Goal: Information Seeking & Learning: Learn about a topic

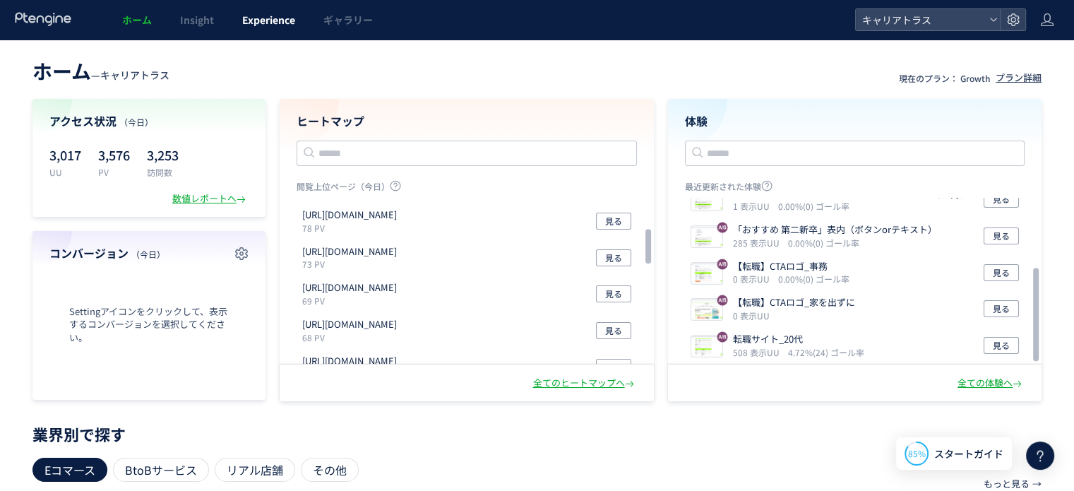
click at [269, 30] on link "Experience" at bounding box center [268, 20] width 81 height 40
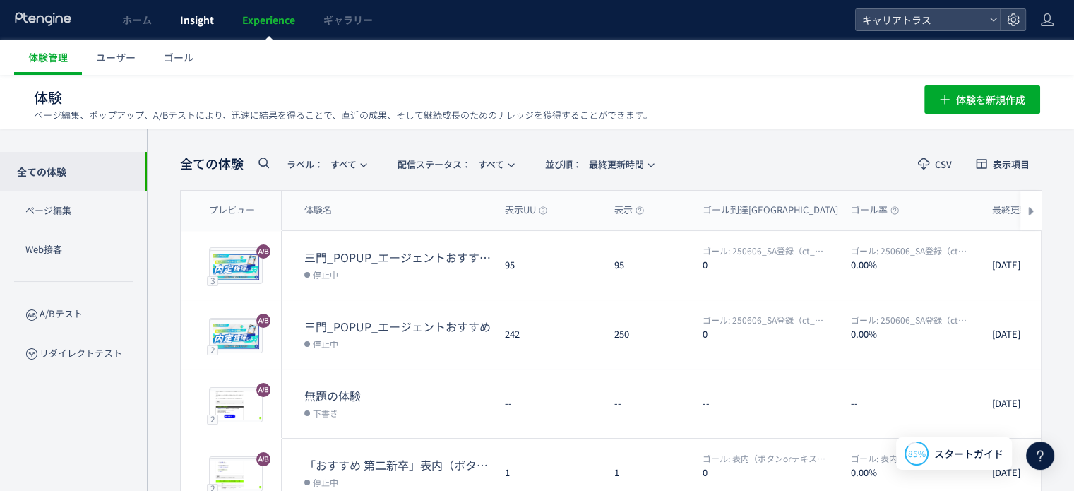
click at [207, 16] on span "Insight" at bounding box center [197, 20] width 34 height 14
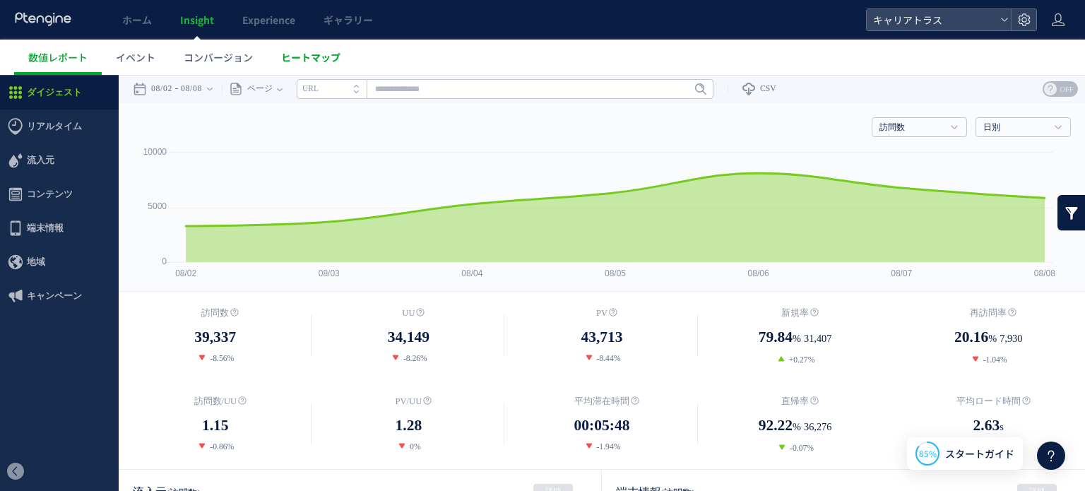
click at [292, 59] on span "ヒートマップ" at bounding box center [310, 57] width 59 height 14
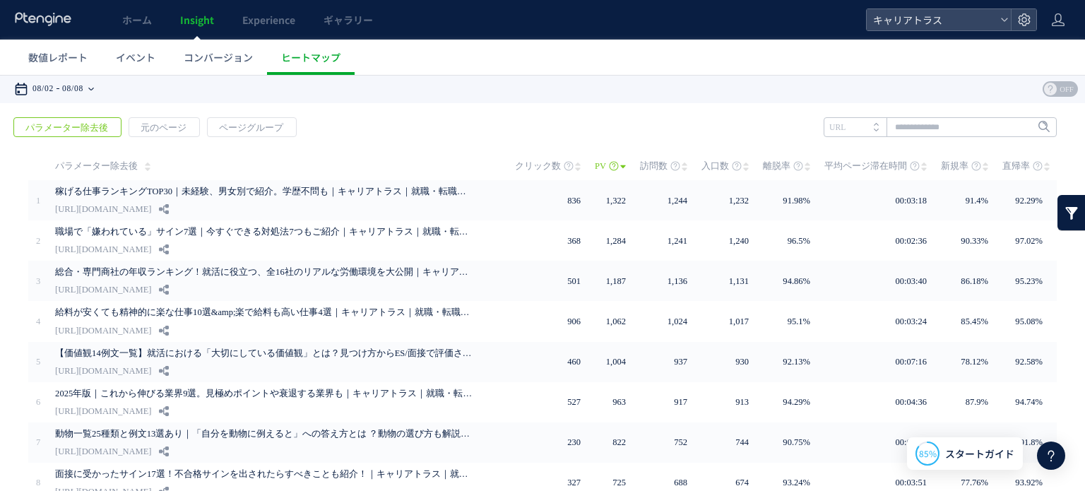
click at [83, 93] on time "08/08" at bounding box center [72, 89] width 21 height 28
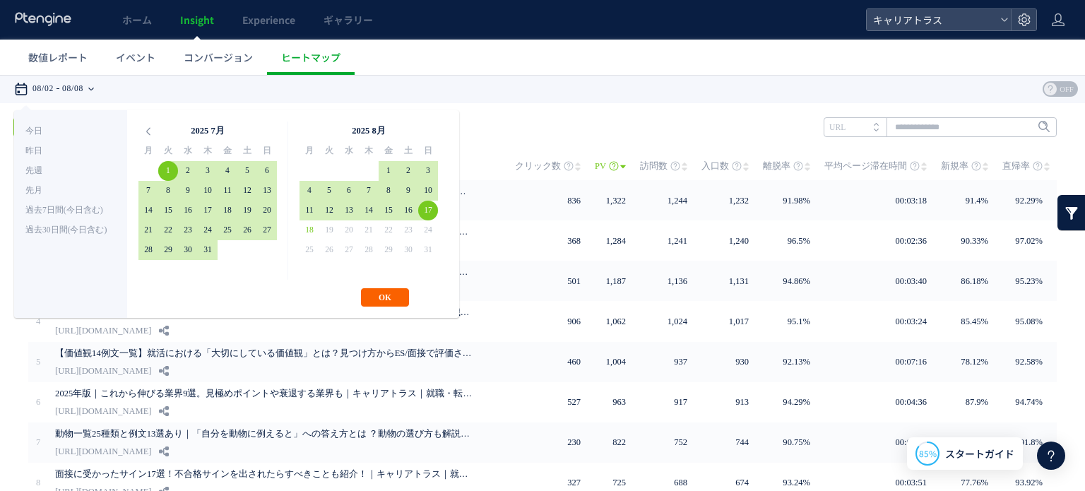
click at [386, 302] on button "OK" at bounding box center [385, 297] width 48 height 18
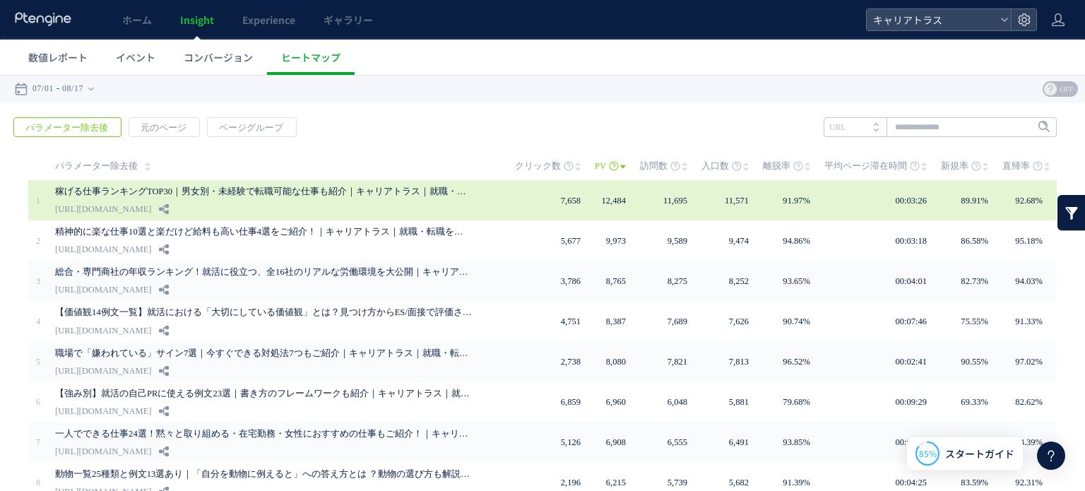
click at [412, 189] on link "稼げる仕事ランキングTOP30｜男女別・未経験で転職可能な仕事も紹介｜キャリアトラス｜就職・転職を応援する情報メディア" at bounding box center [263, 191] width 417 height 17
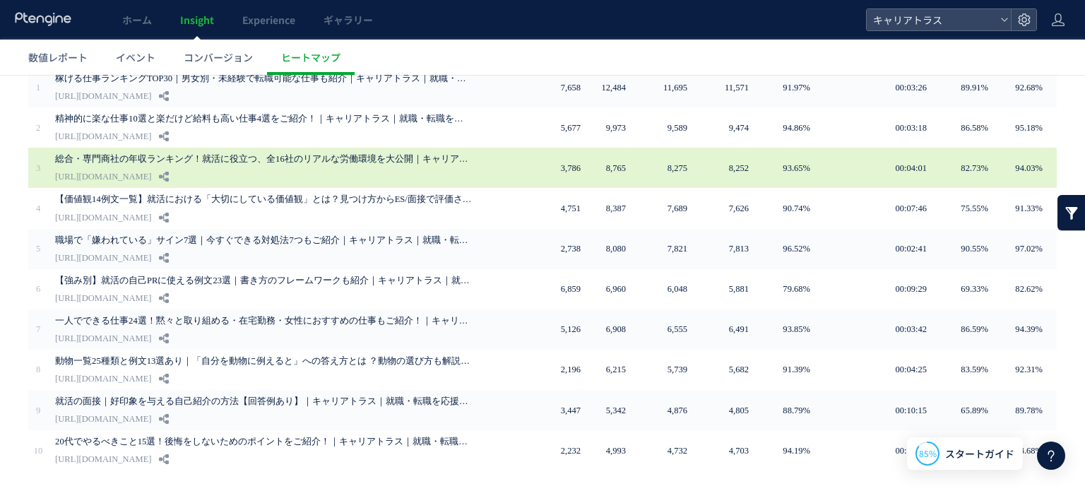
scroll to position [153, 0]
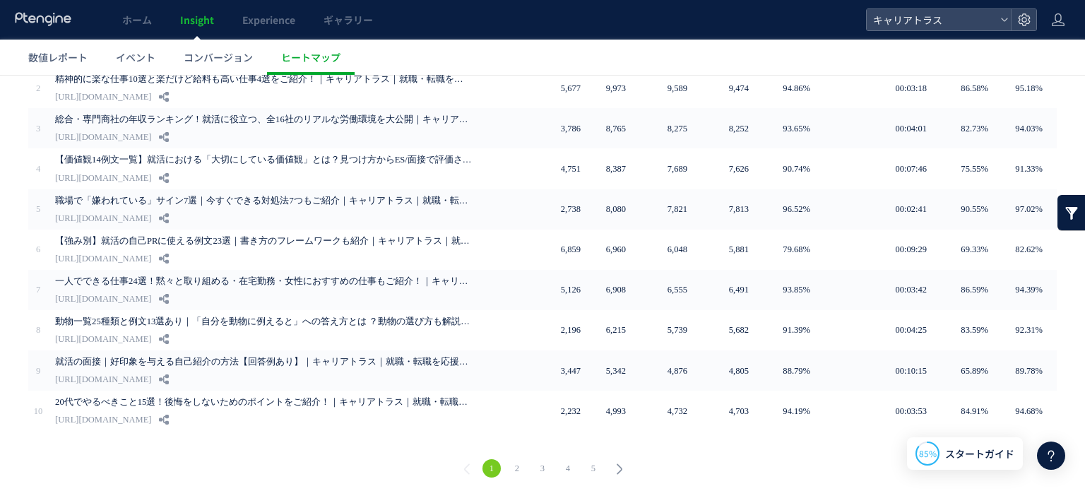
click at [515, 459] on link "2" at bounding box center [517, 468] width 18 height 18
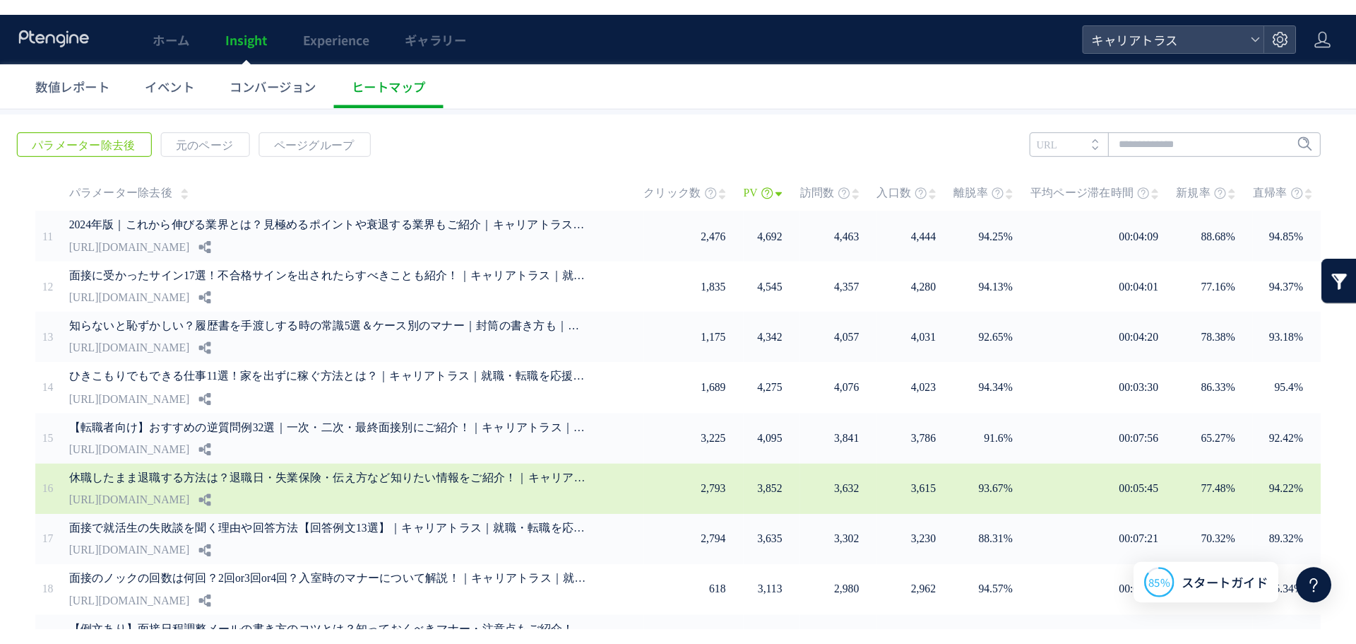
scroll to position [0, 0]
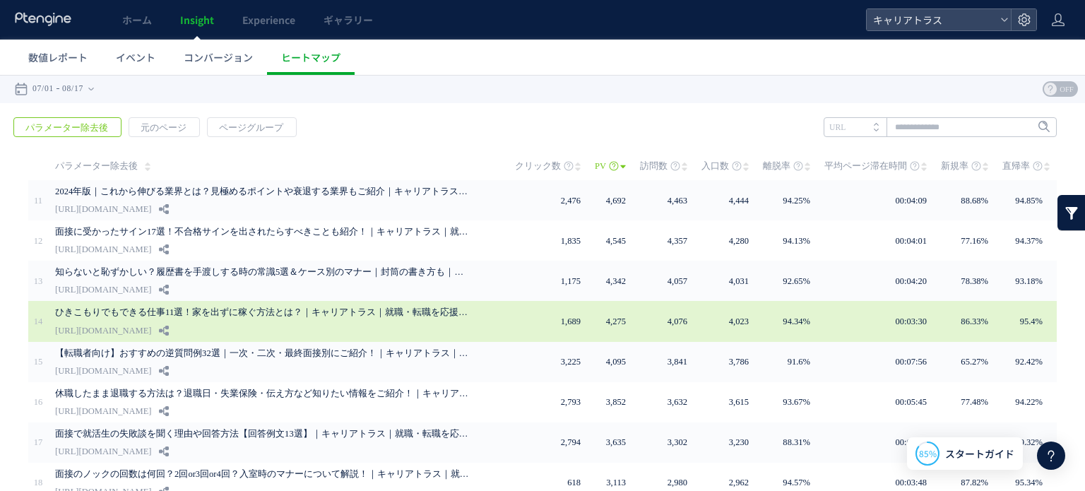
click at [151, 324] on link "[URL][DOMAIN_NAME]" at bounding box center [103, 330] width 96 height 17
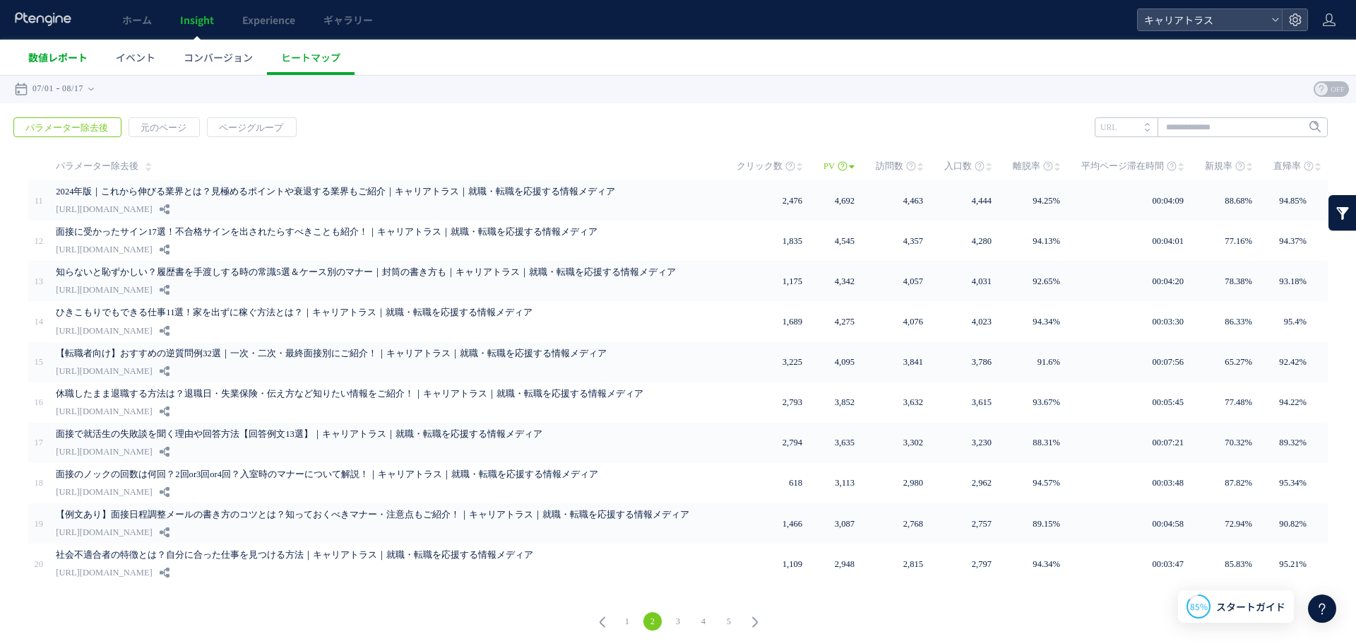
click at [73, 54] on span "数値レポート" at bounding box center [57, 57] width 59 height 14
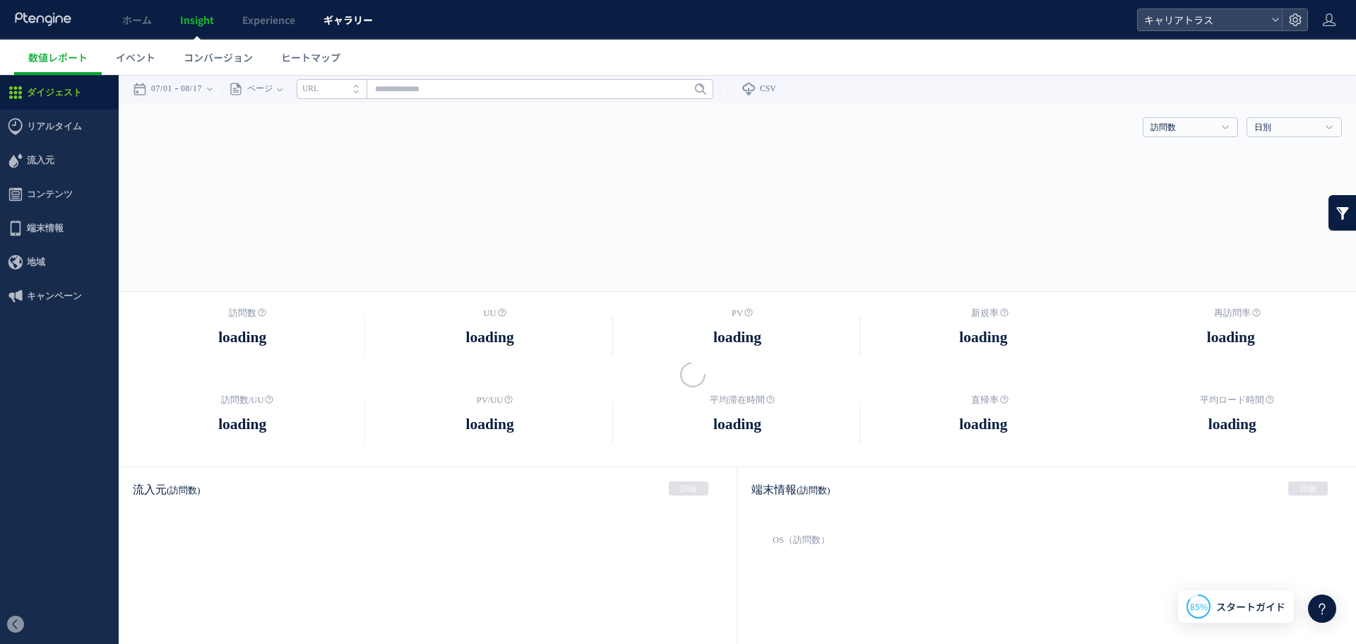
click at [345, 23] on span "ギャラリー" at bounding box center [348, 20] width 49 height 14
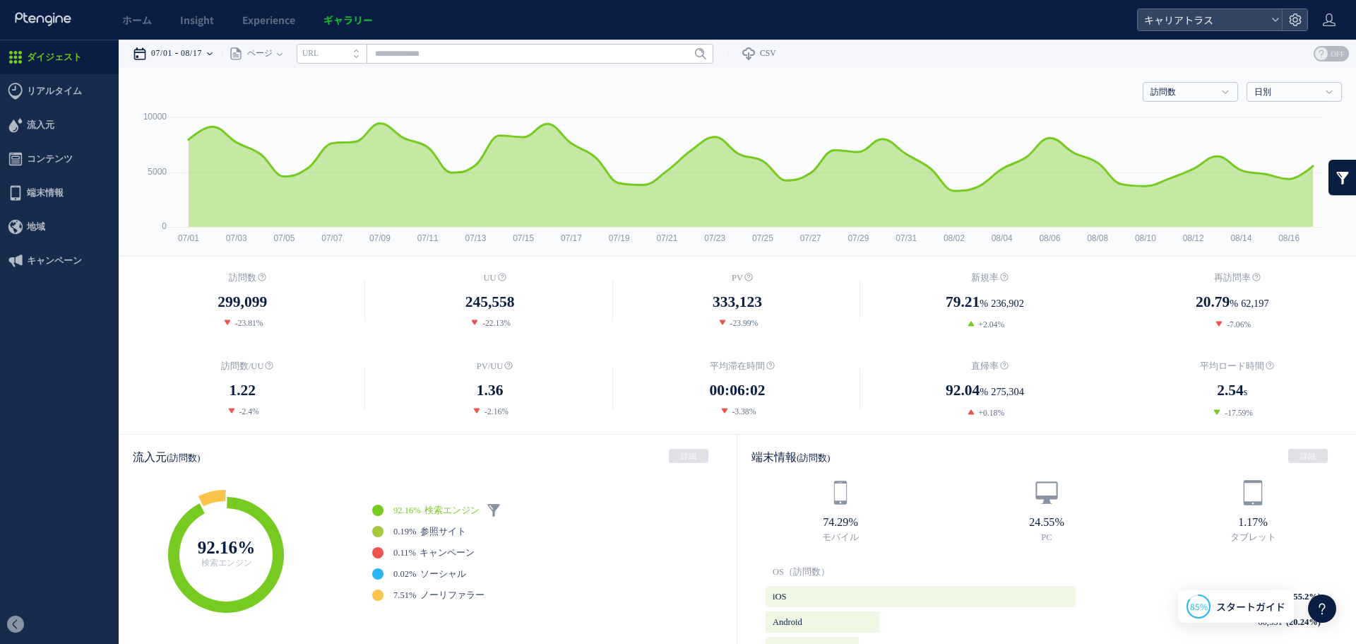
click at [202, 49] on time "08/17" at bounding box center [191, 54] width 21 height 28
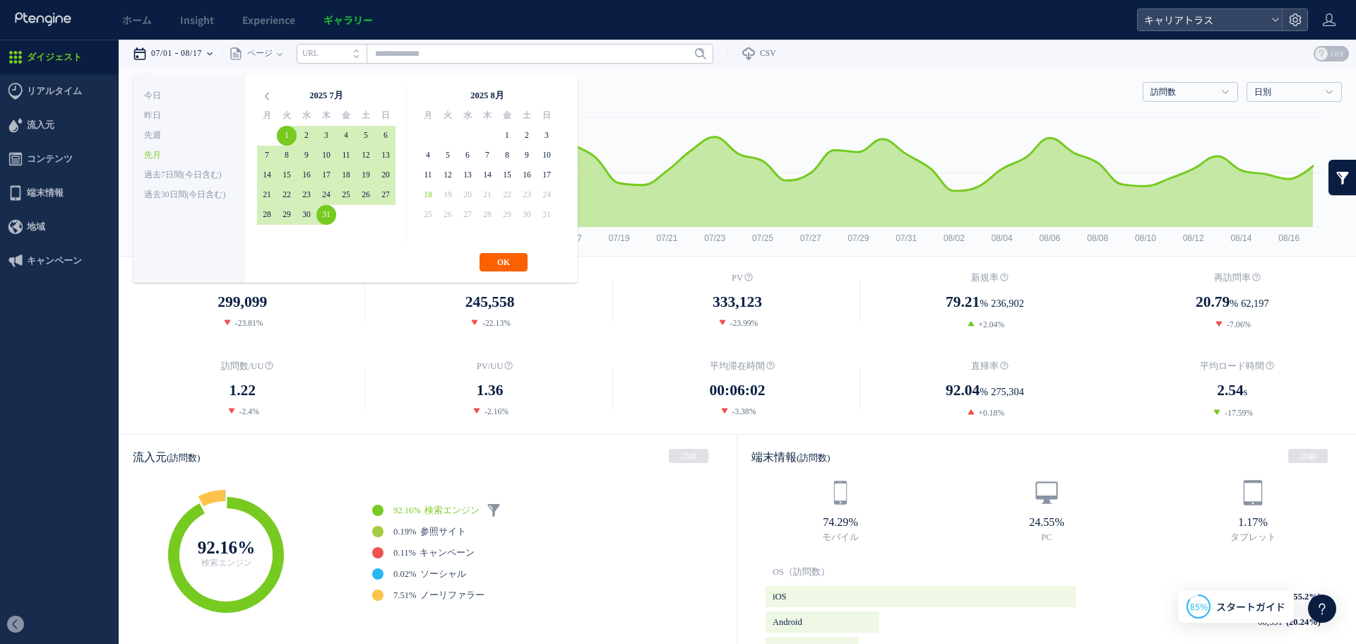
click at [497, 264] on button "OK" at bounding box center [504, 262] width 48 height 18
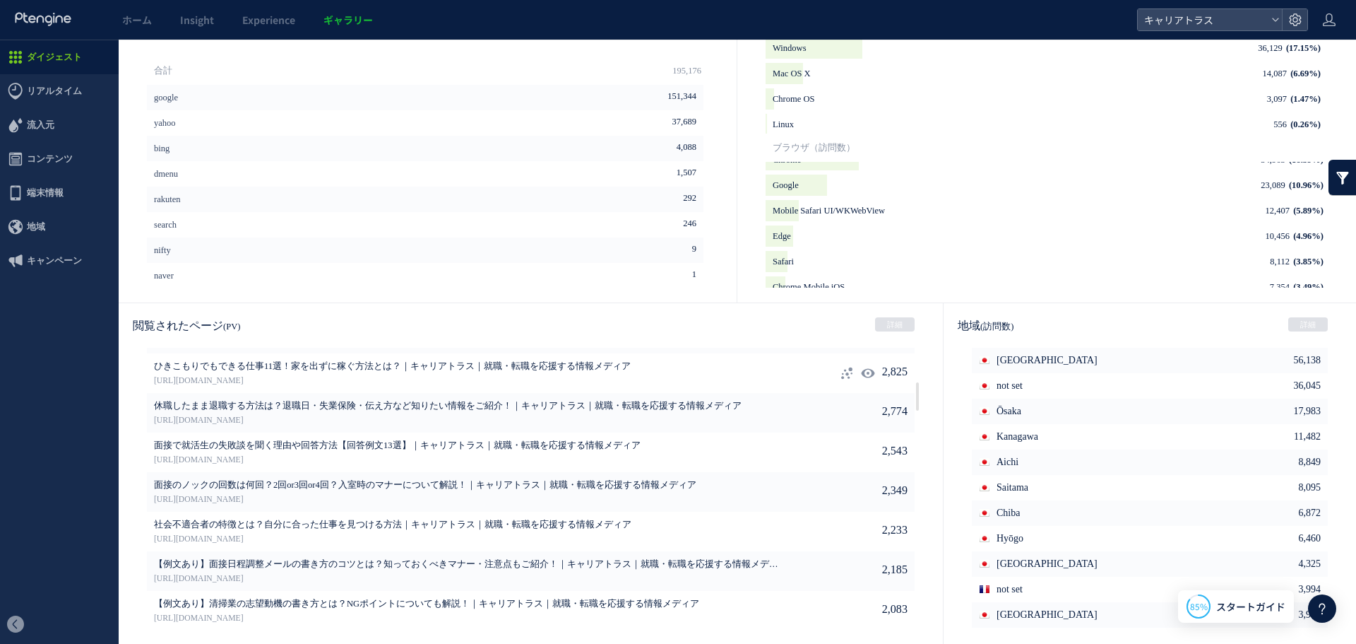
scroll to position [579, 0]
click at [42, 97] on span "リアルタイム" at bounding box center [54, 91] width 55 height 34
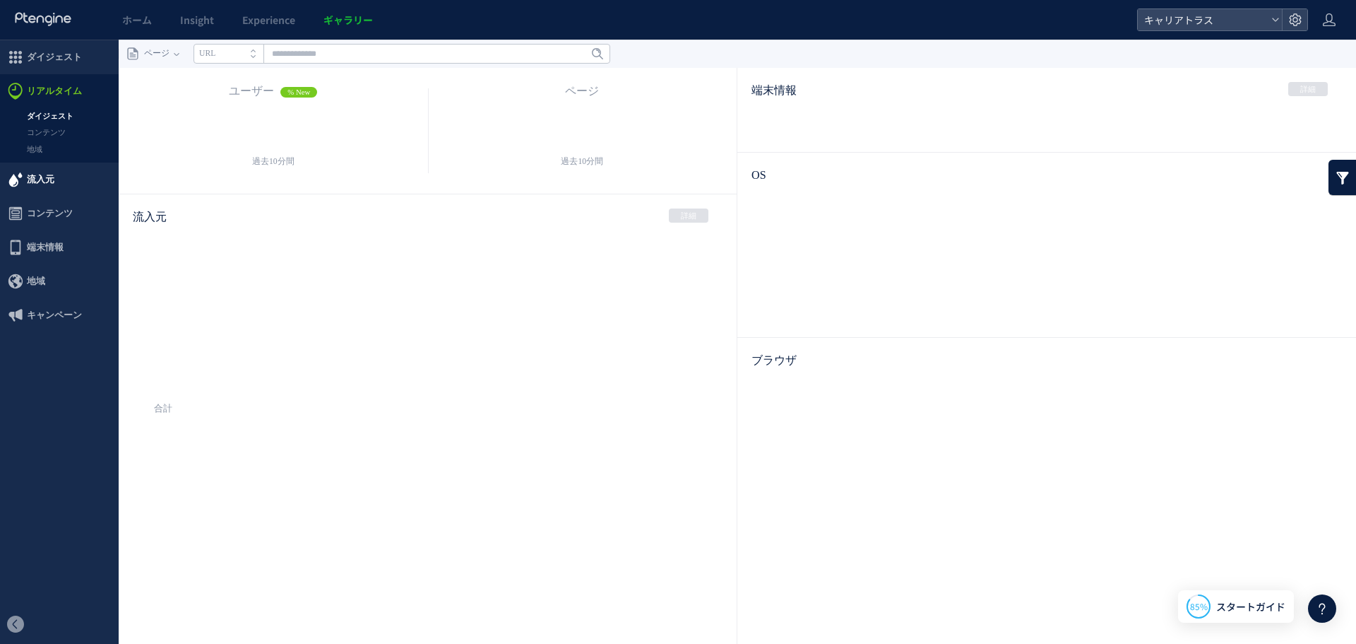
click at [42, 176] on div at bounding box center [678, 322] width 1356 height 644
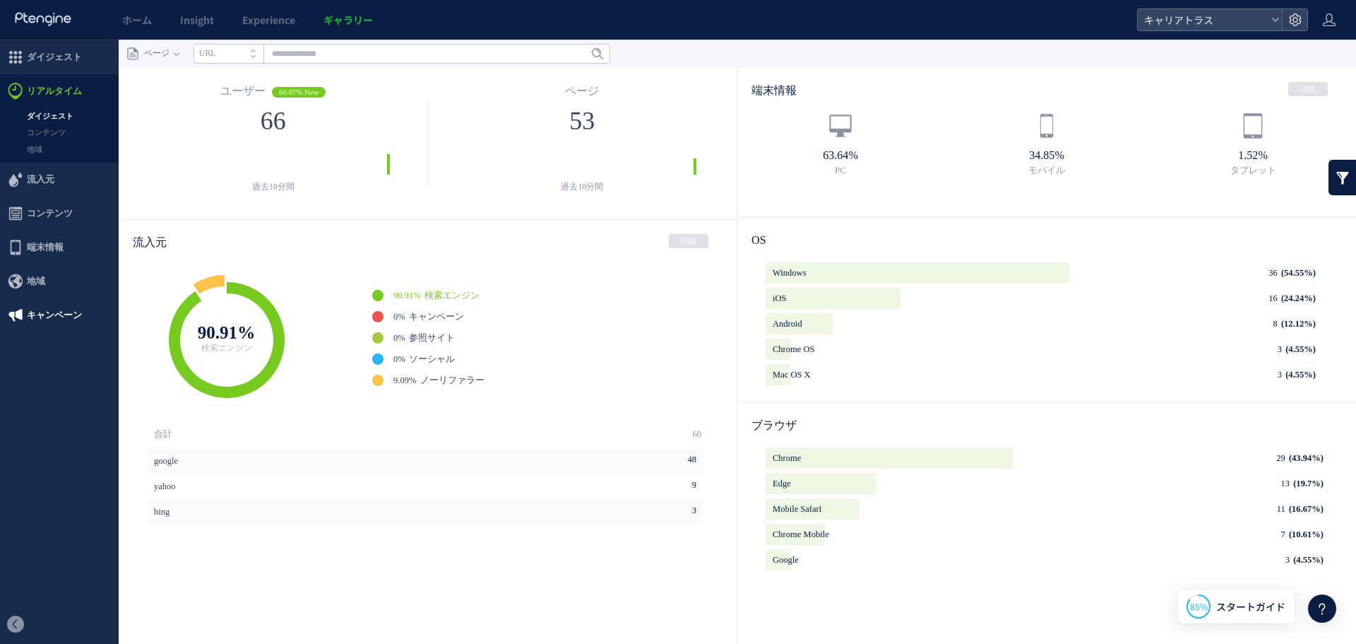
click at [58, 312] on span "キャンペーン" at bounding box center [54, 315] width 55 height 34
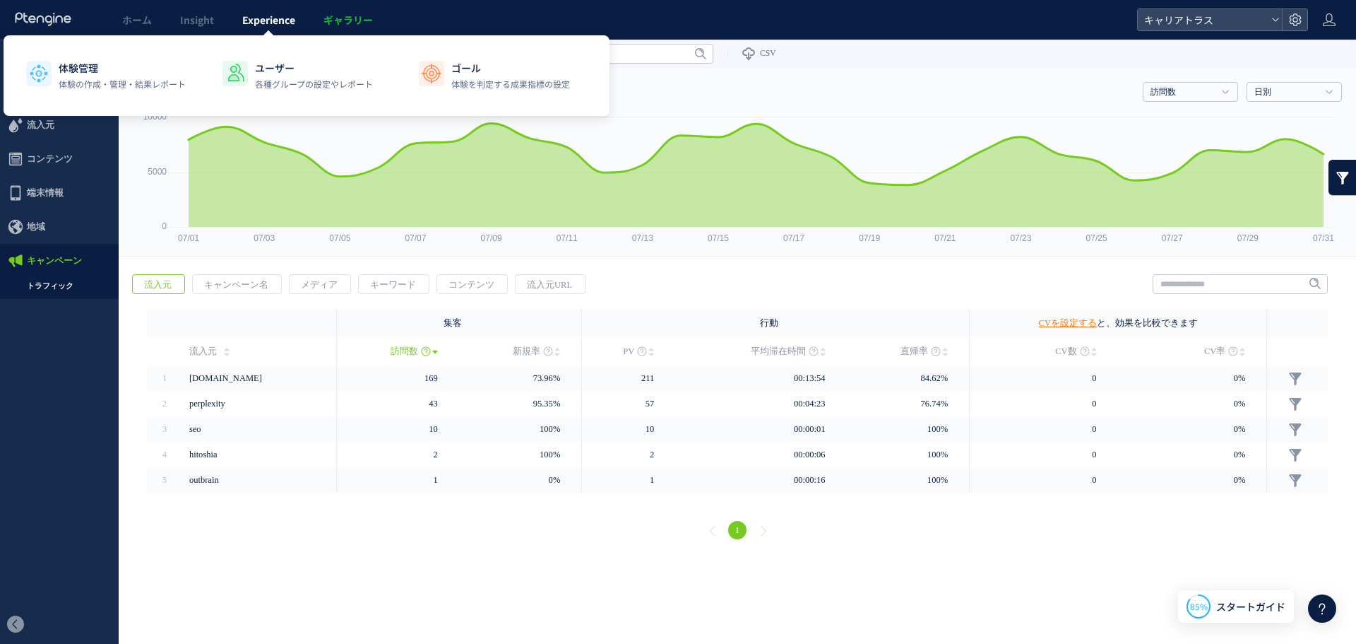
click at [267, 37] on div "体験管理 体験の作成・管理・結果レポート ユーザー 各種グループの設定やレポート ゴール 体験を判定する成果指標の設定" at bounding box center [307, 75] width 606 height 81
click at [135, 70] on p "体験管理" at bounding box center [122, 68] width 127 height 14
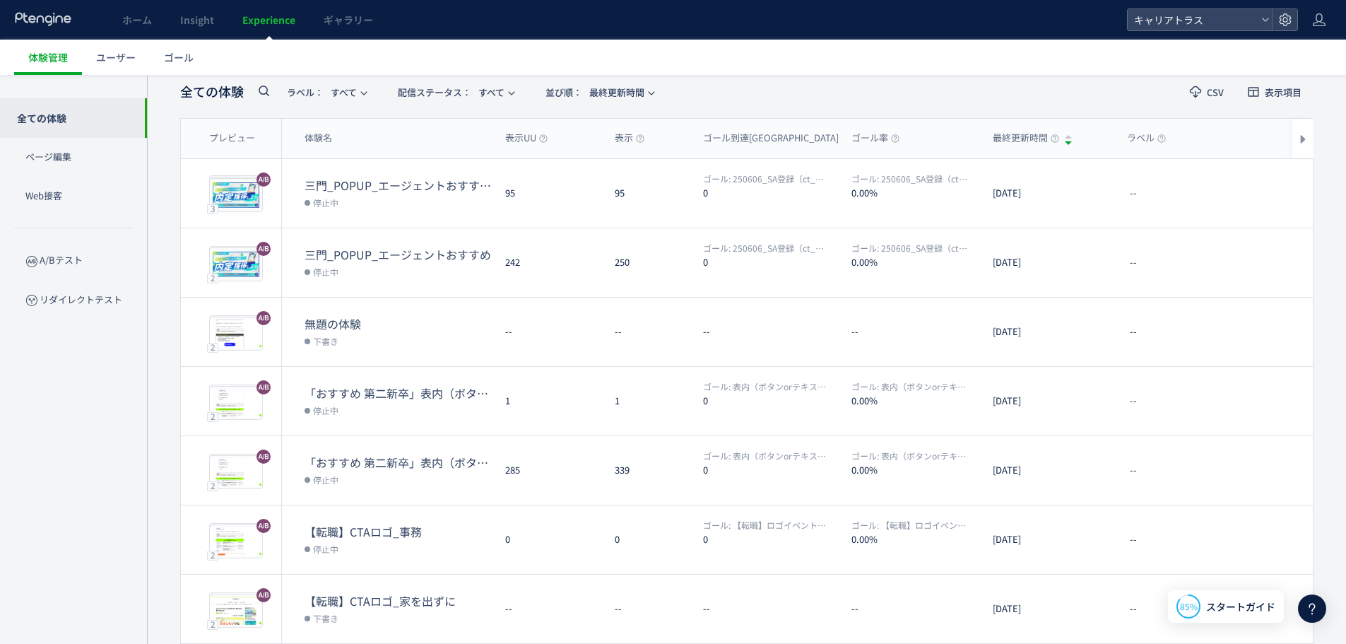
scroll to position [194, 0]
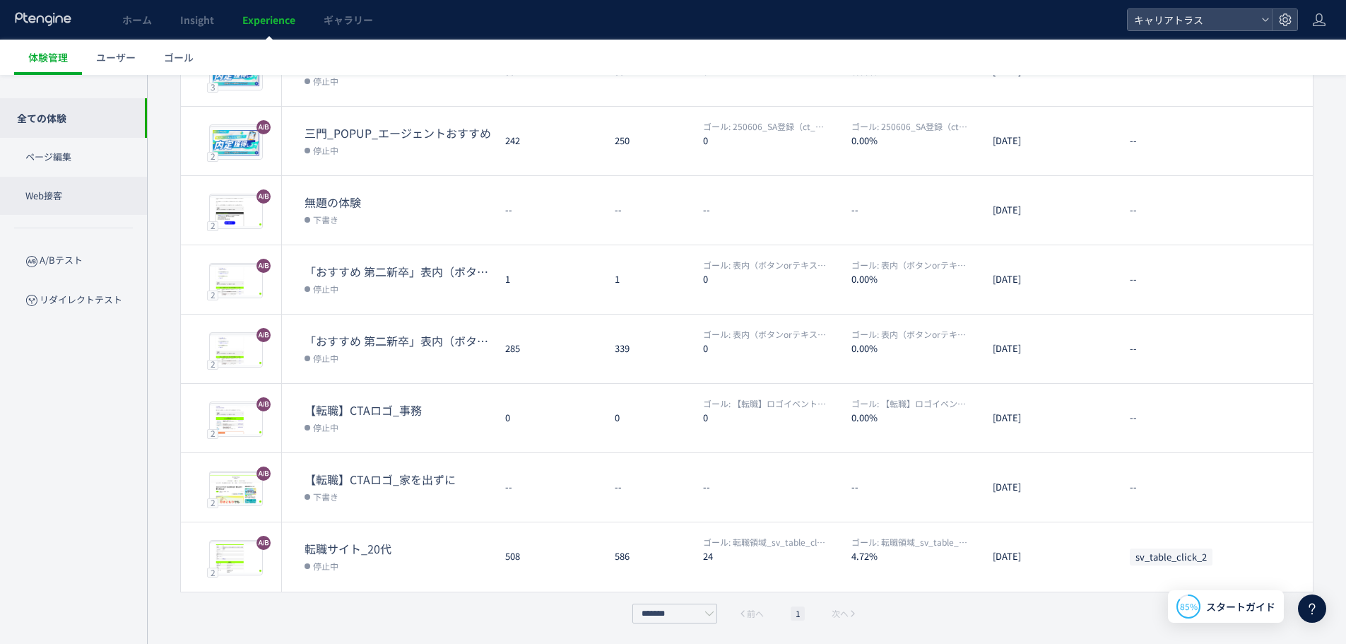
click at [82, 194] on p "Web接客" at bounding box center [73, 196] width 147 height 39
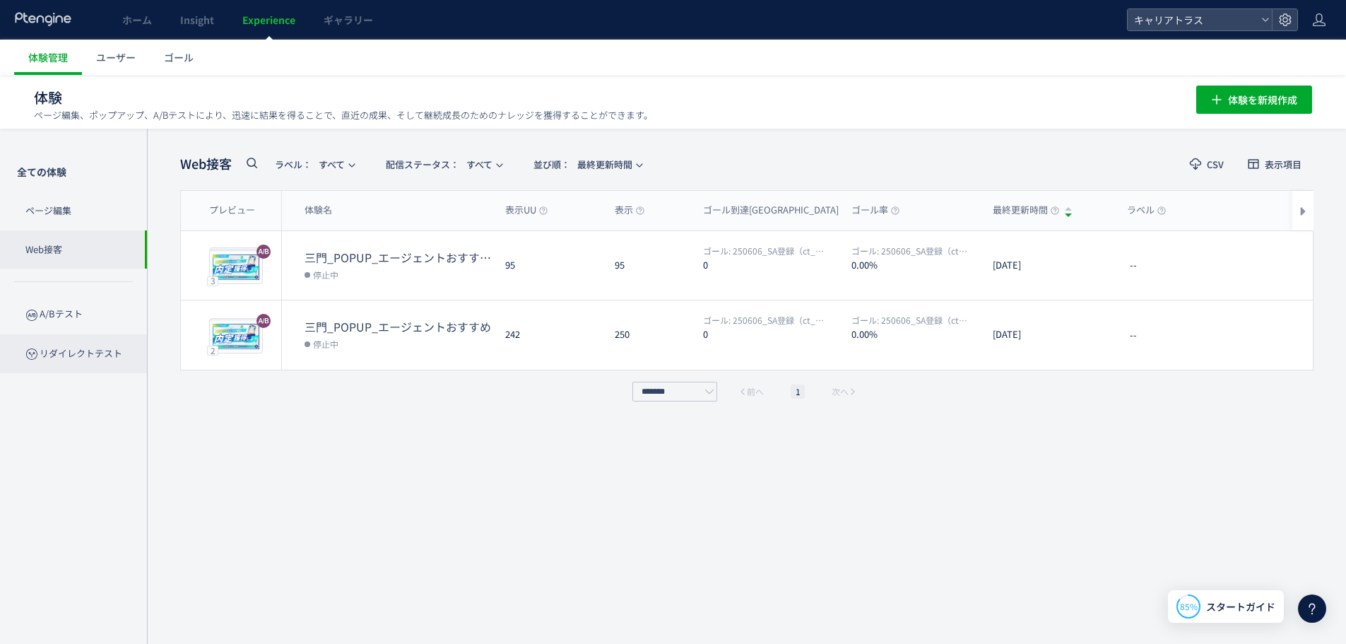
click at [118, 353] on p "リダイレクトテスト" at bounding box center [73, 353] width 147 height 39
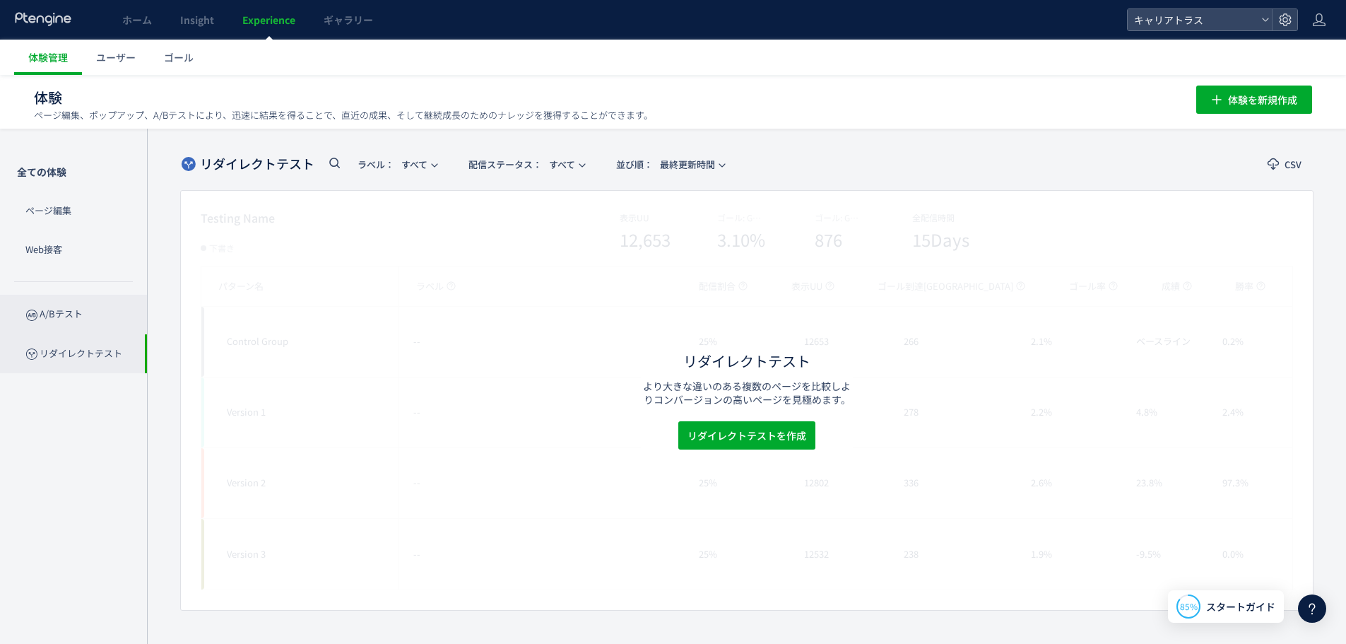
click at [99, 318] on p "A/Bテスト" at bounding box center [73, 314] width 147 height 39
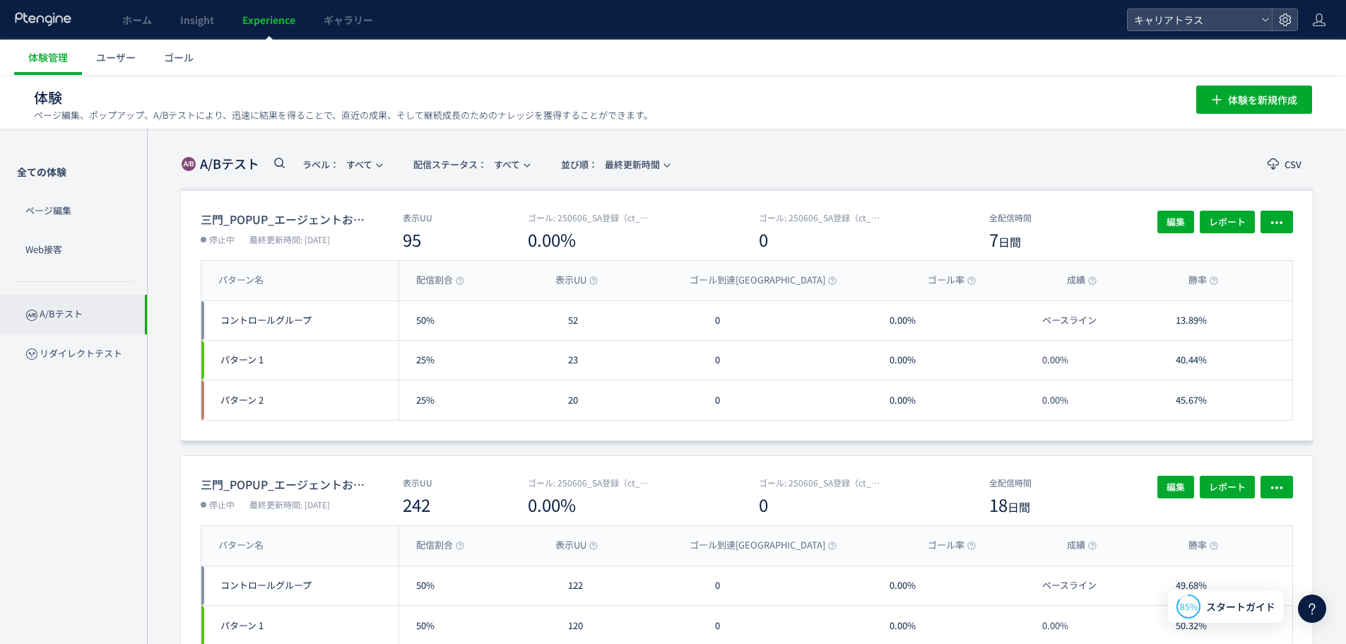
scroll to position [494, 0]
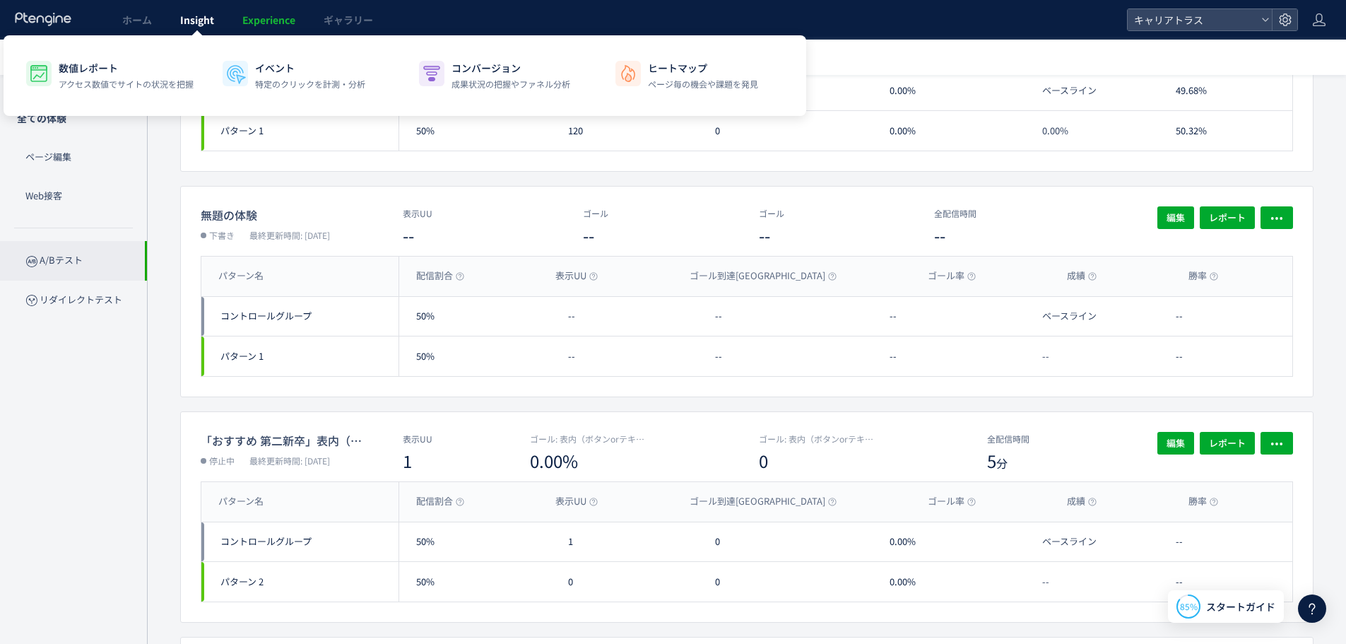
click at [183, 33] on link "Insight" at bounding box center [197, 20] width 62 height 40
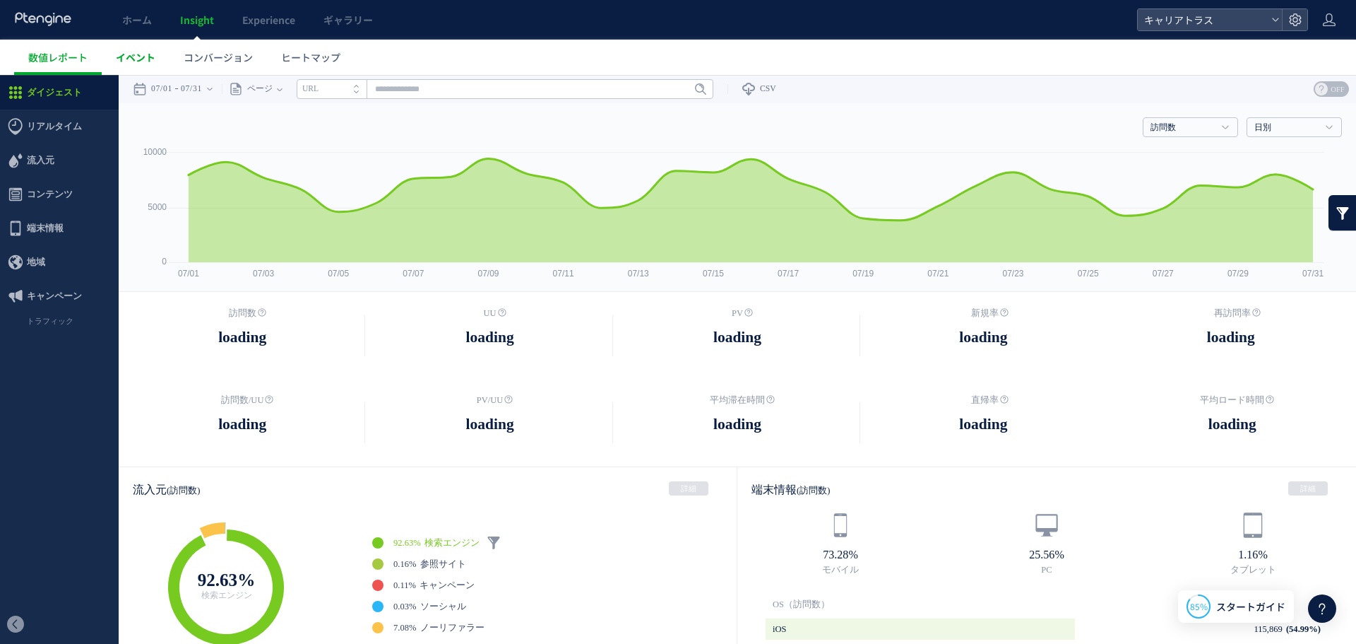
click at [137, 58] on span "イベント" at bounding box center [136, 57] width 40 height 14
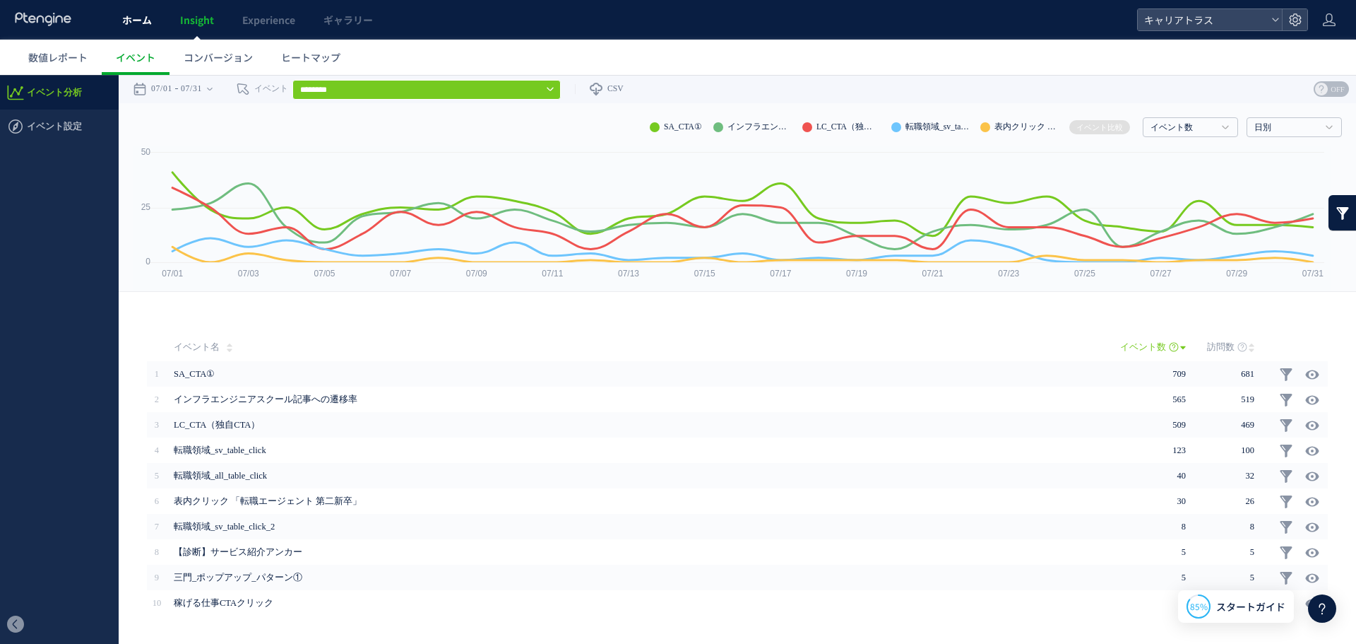
click at [114, 16] on link "ホーム" at bounding box center [137, 20] width 58 height 40
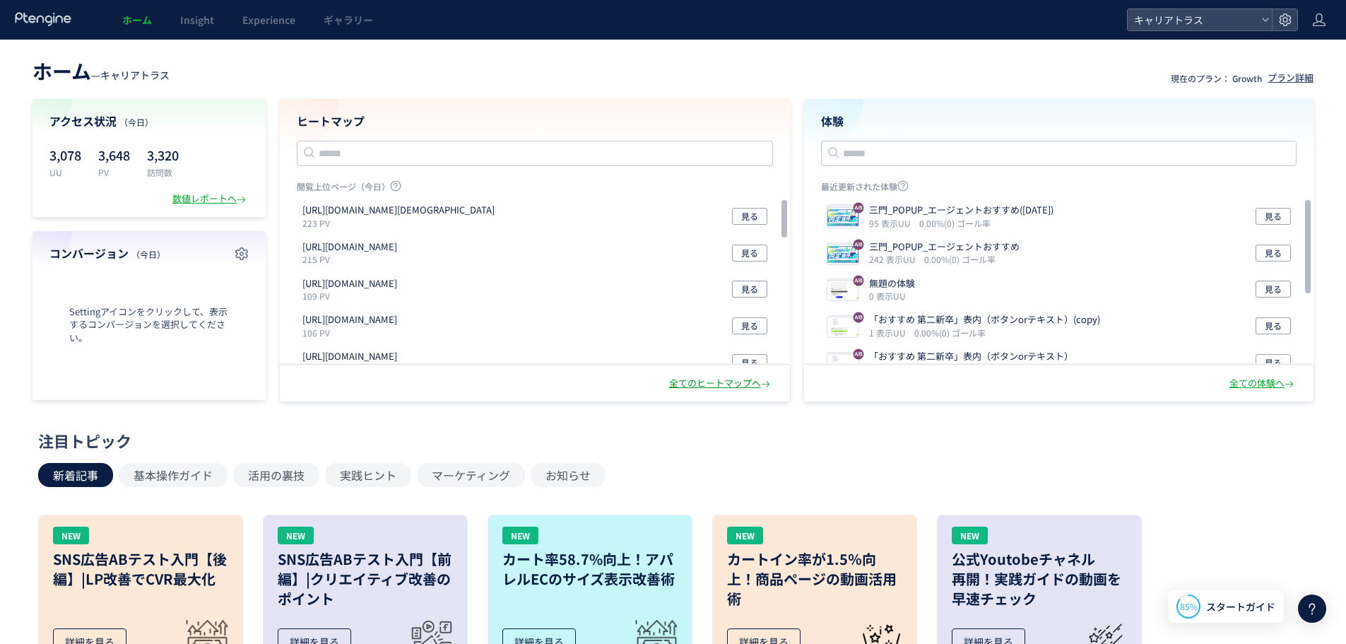
click at [720, 385] on div "全てのヒートマップへ" at bounding box center [721, 383] width 104 height 13
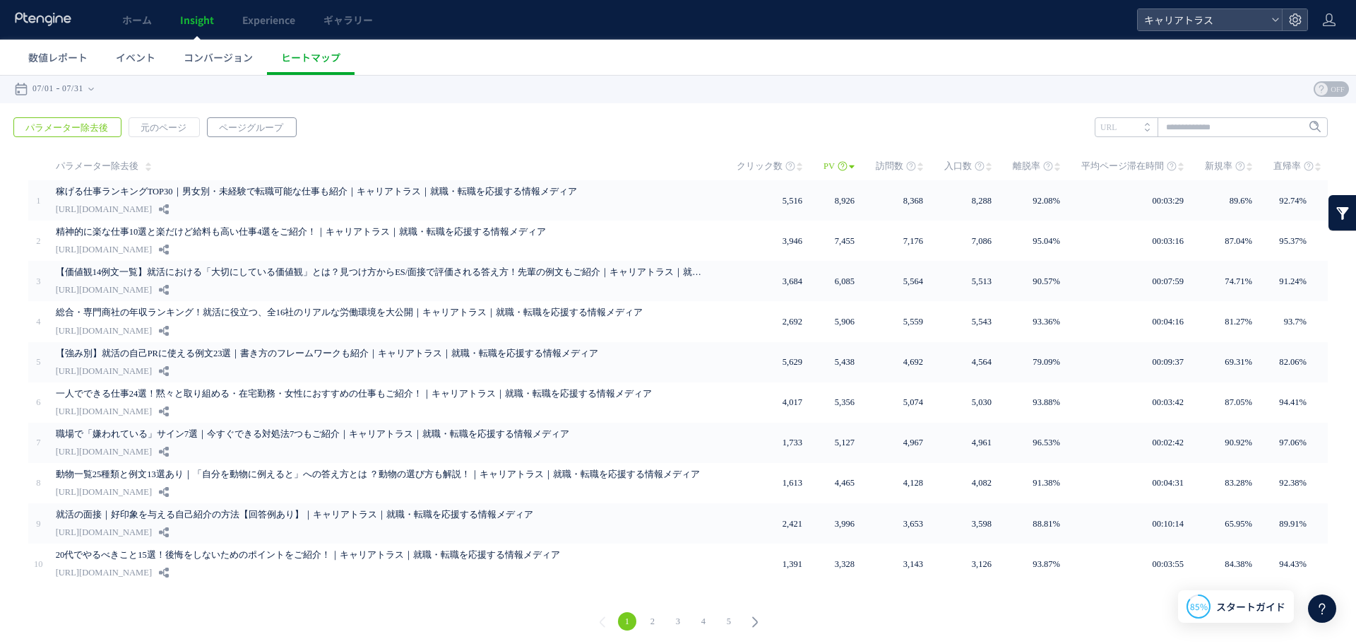
click at [239, 134] on span "ページグループ" at bounding box center [251, 128] width 87 height 20
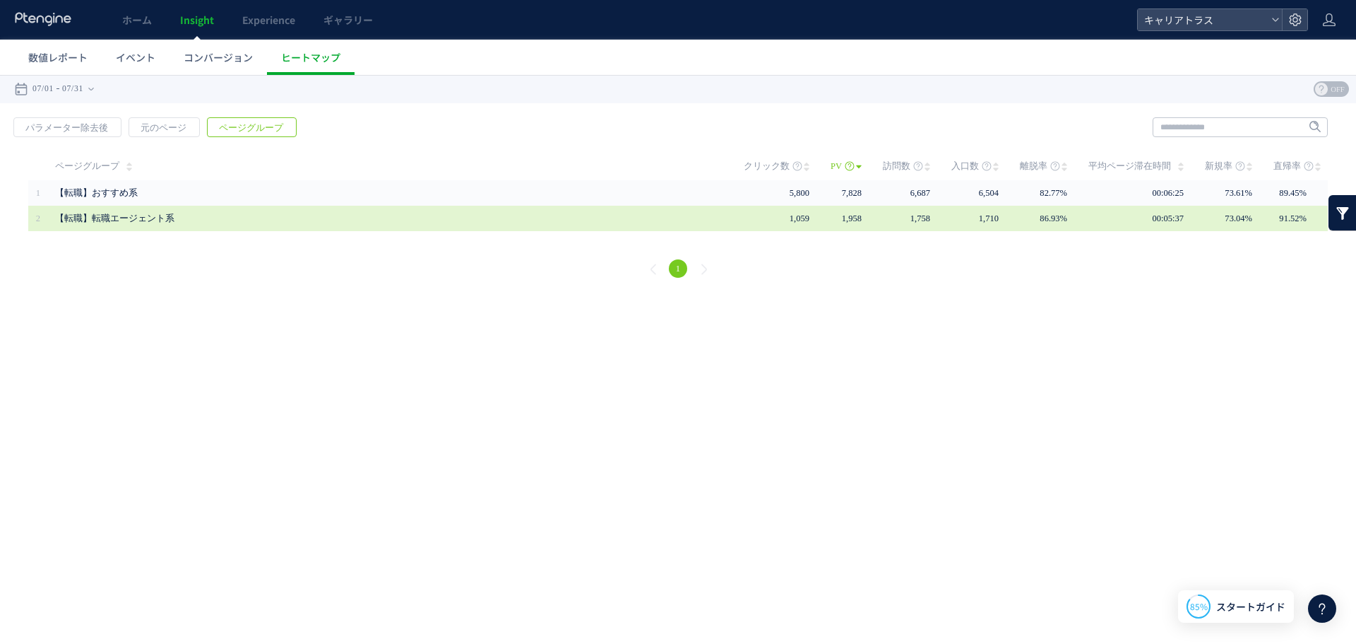
click at [138, 226] on span "【転職】転職エージェント系" at bounding box center [389, 218] width 669 height 25
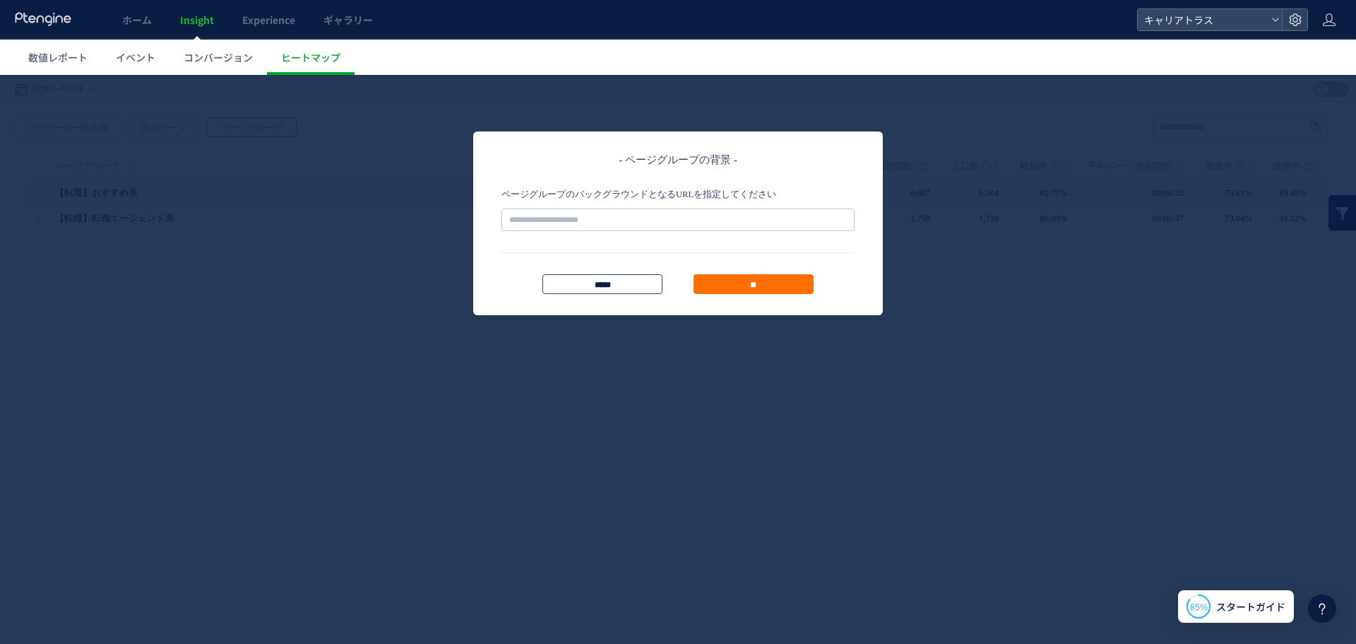
click at [641, 283] on input "*****" at bounding box center [603, 284] width 120 height 20
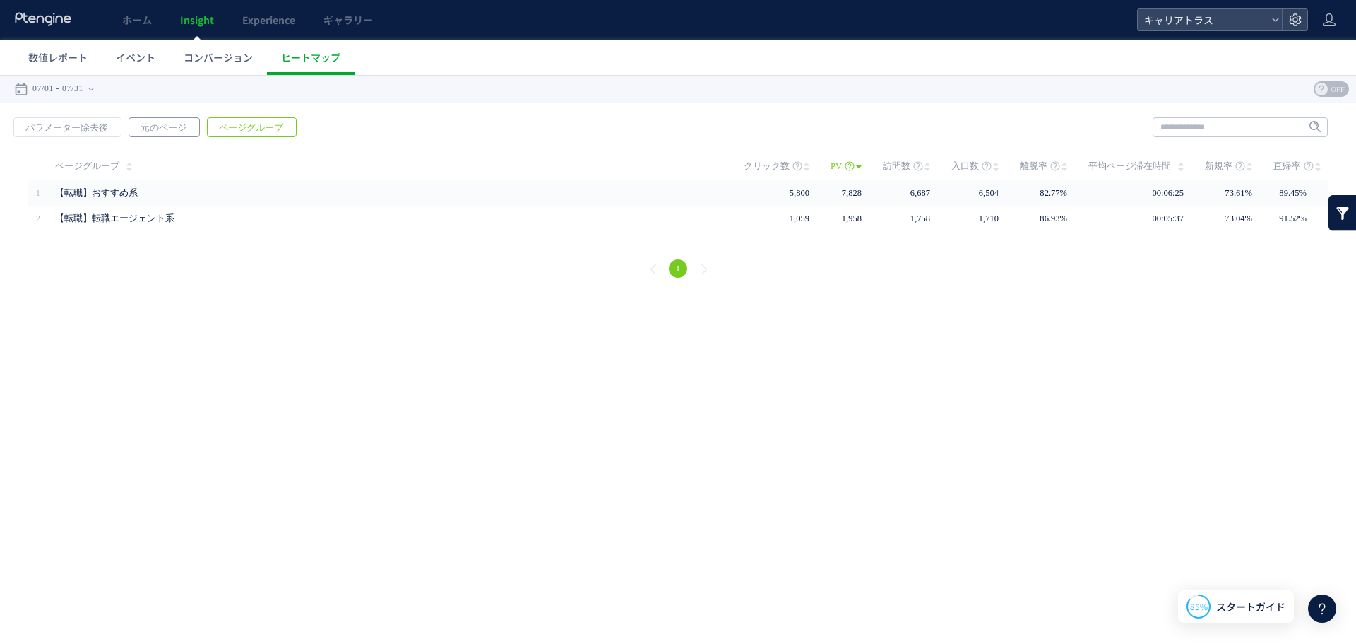
click at [157, 123] on span "元のページ" at bounding box center [163, 128] width 69 height 20
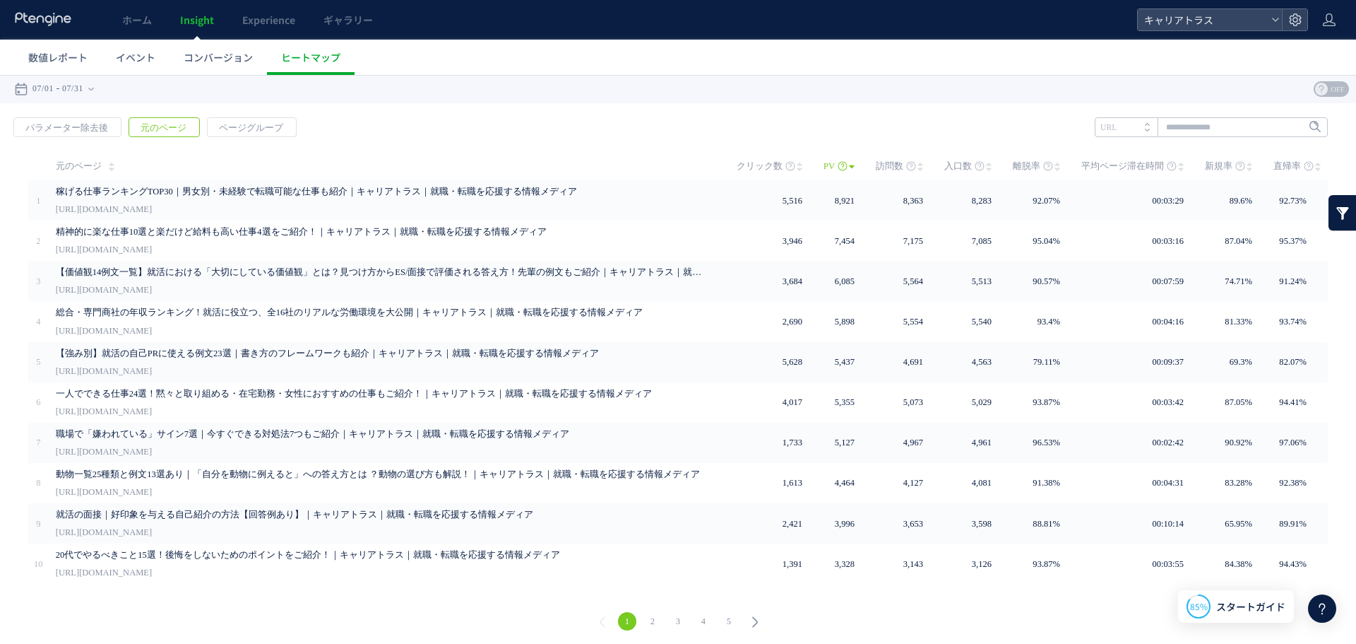
click at [659, 490] on link "2" at bounding box center [653, 621] width 18 height 18
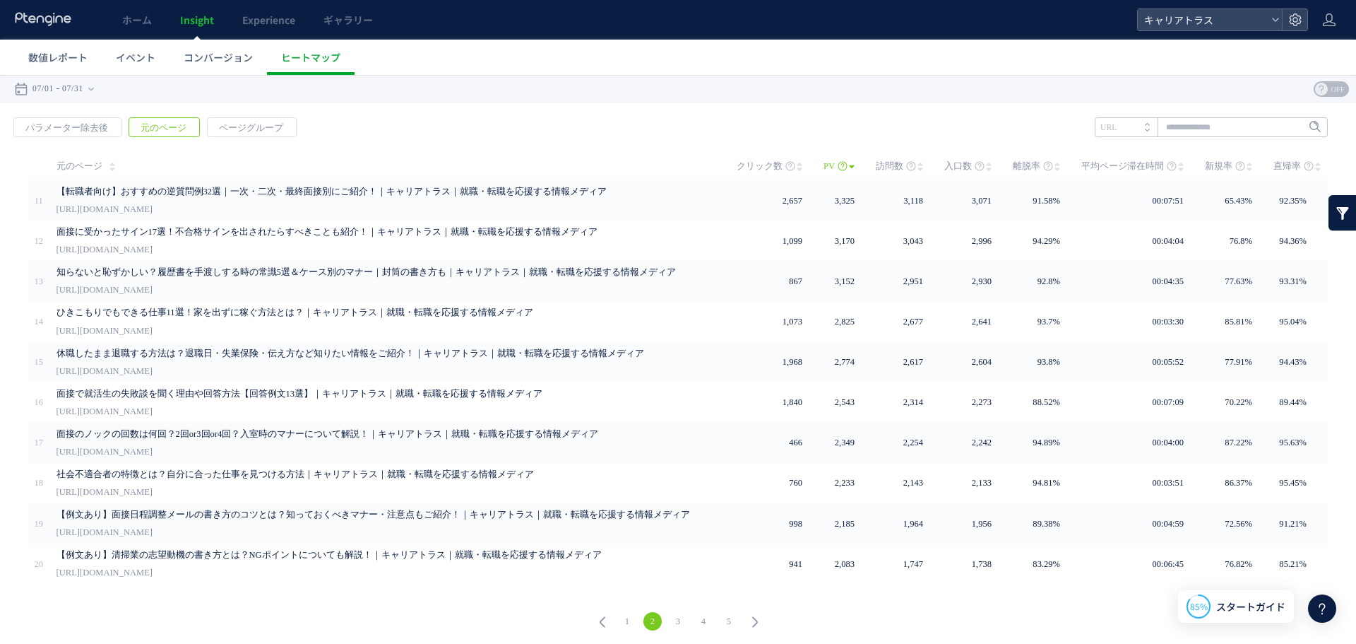
click at [678, 490] on link "3" at bounding box center [678, 621] width 18 height 18
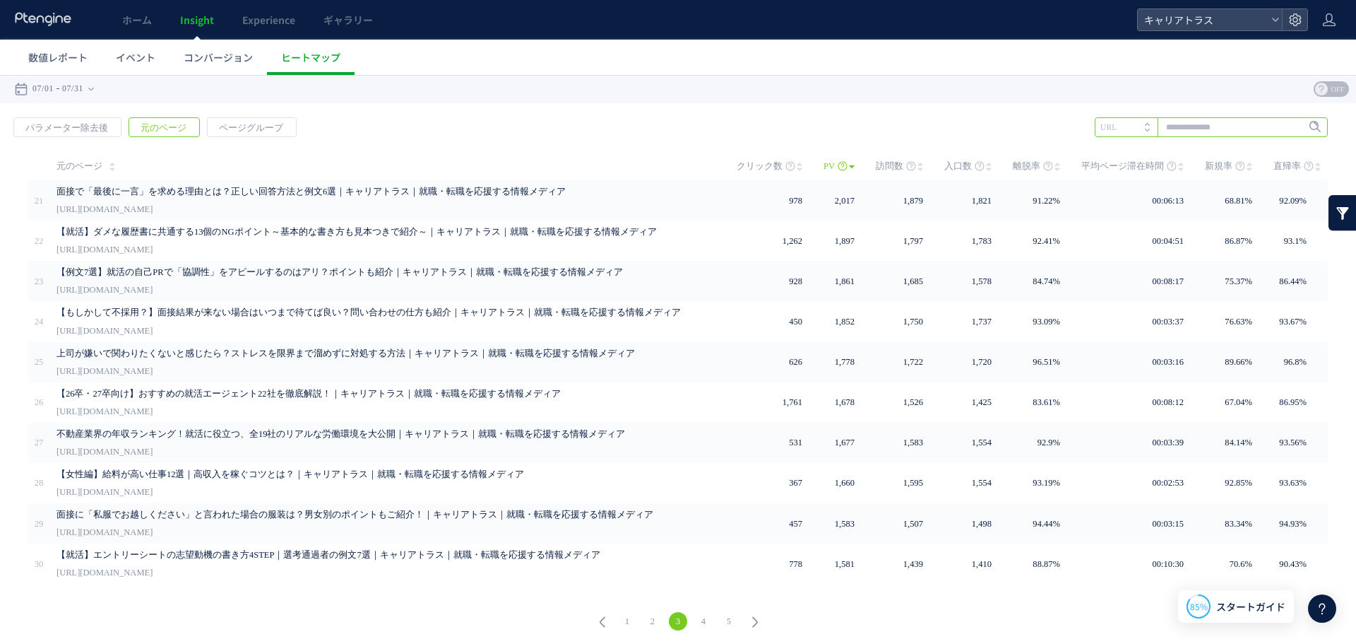
click at [1074, 126] on input "text" at bounding box center [1211, 127] width 233 height 20
type input "******"
click at [1074, 128] on span "Enter" at bounding box center [1311, 127] width 18 height 16
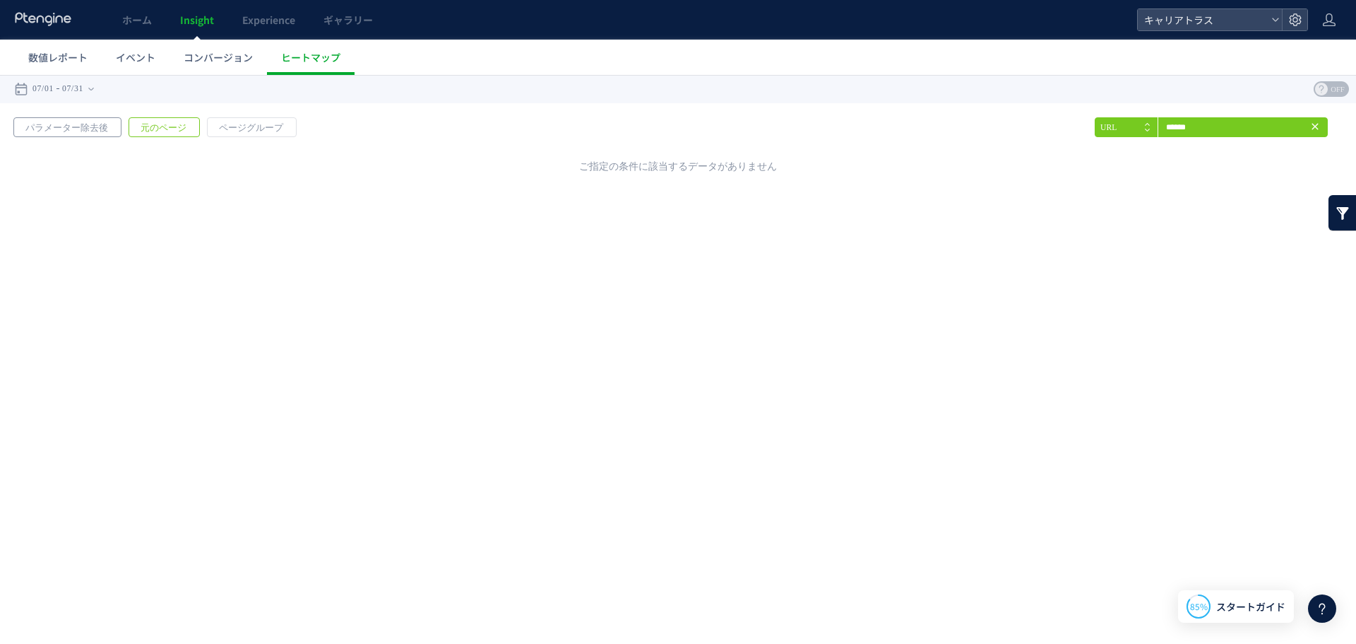
click at [77, 120] on span "パラメーター除去後" at bounding box center [66, 128] width 105 height 20
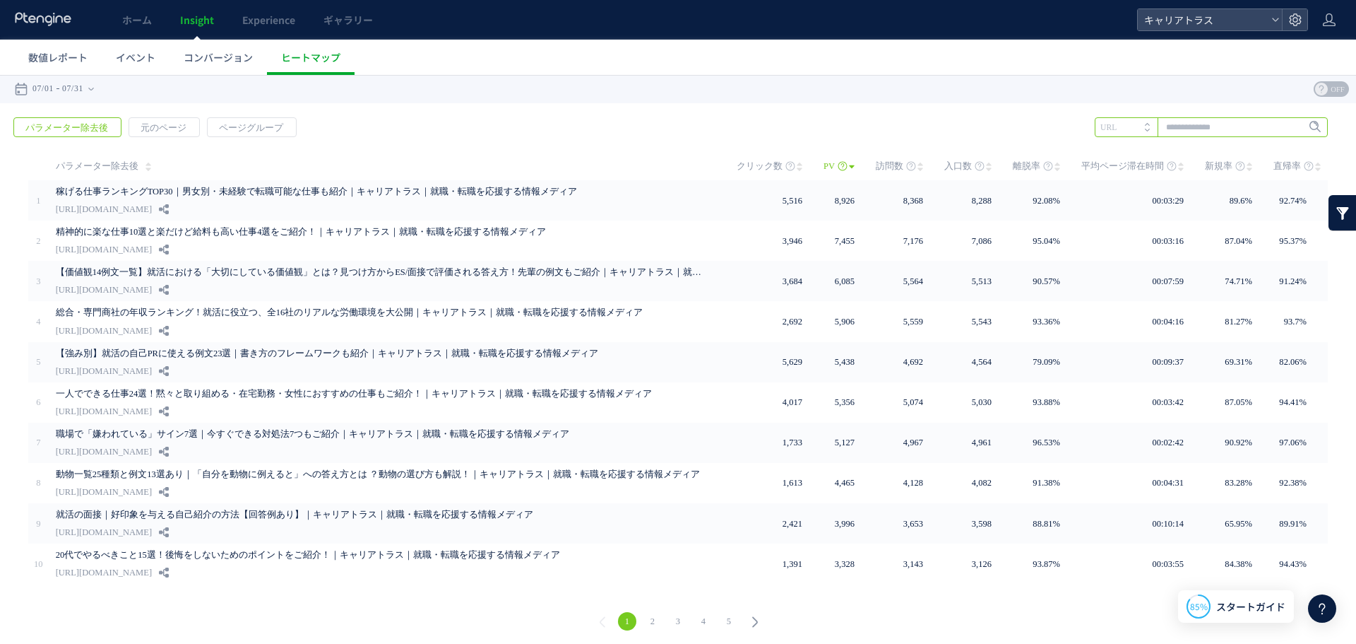
click at [1074, 129] on input "text" at bounding box center [1211, 127] width 233 height 20
click at [1074, 154] on li "エージェント" at bounding box center [1210, 156] width 225 height 18
type input "******"
click at [1074, 132] on span "Enter" at bounding box center [1311, 127] width 18 height 16
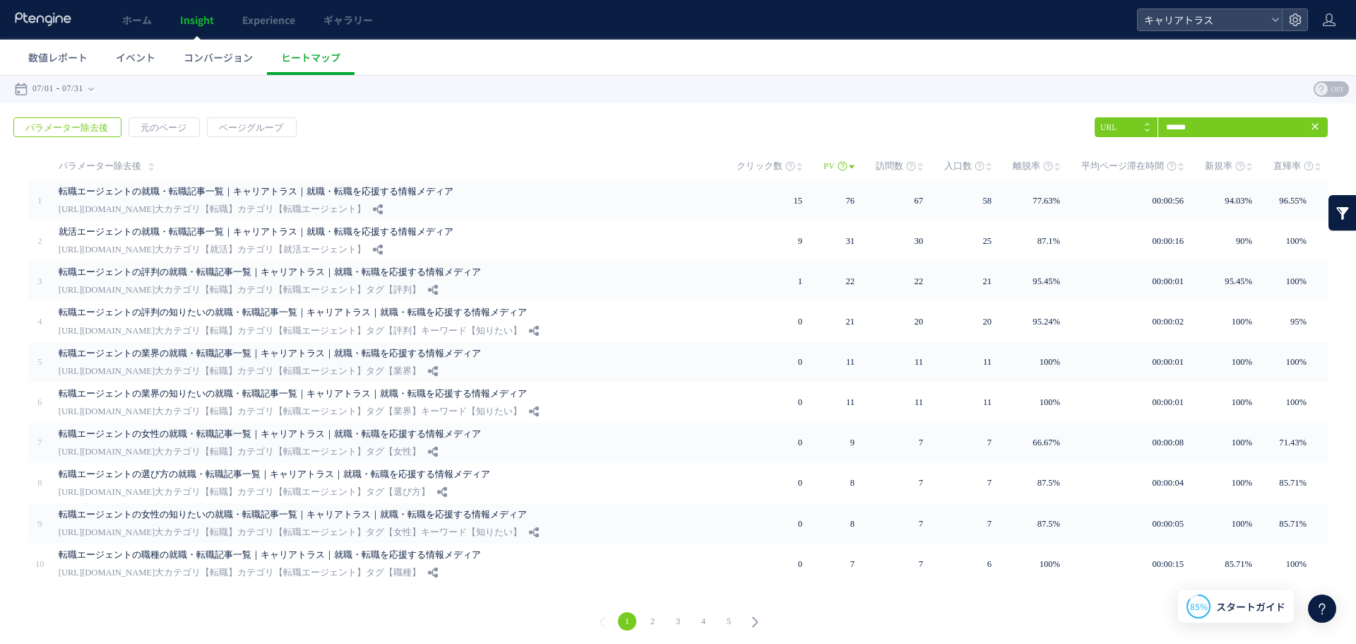
click at [646, 490] on link "2" at bounding box center [653, 621] width 18 height 18
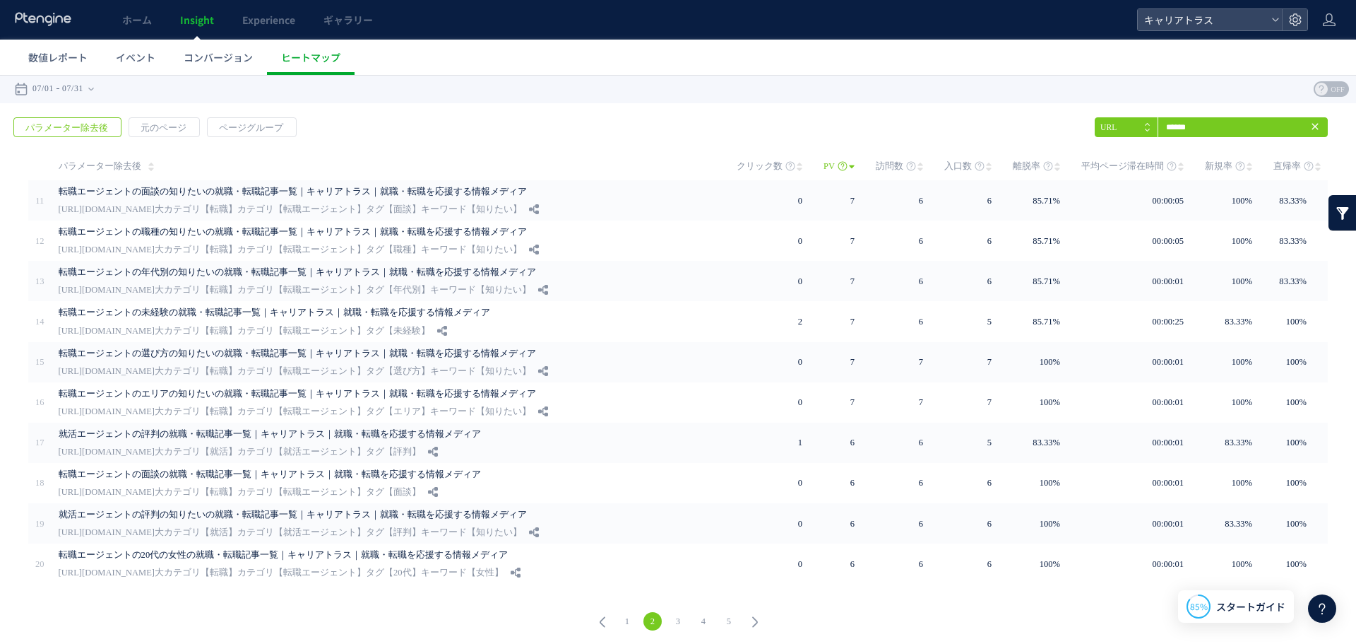
click at [625, 616] on link "1" at bounding box center [627, 621] width 18 height 18
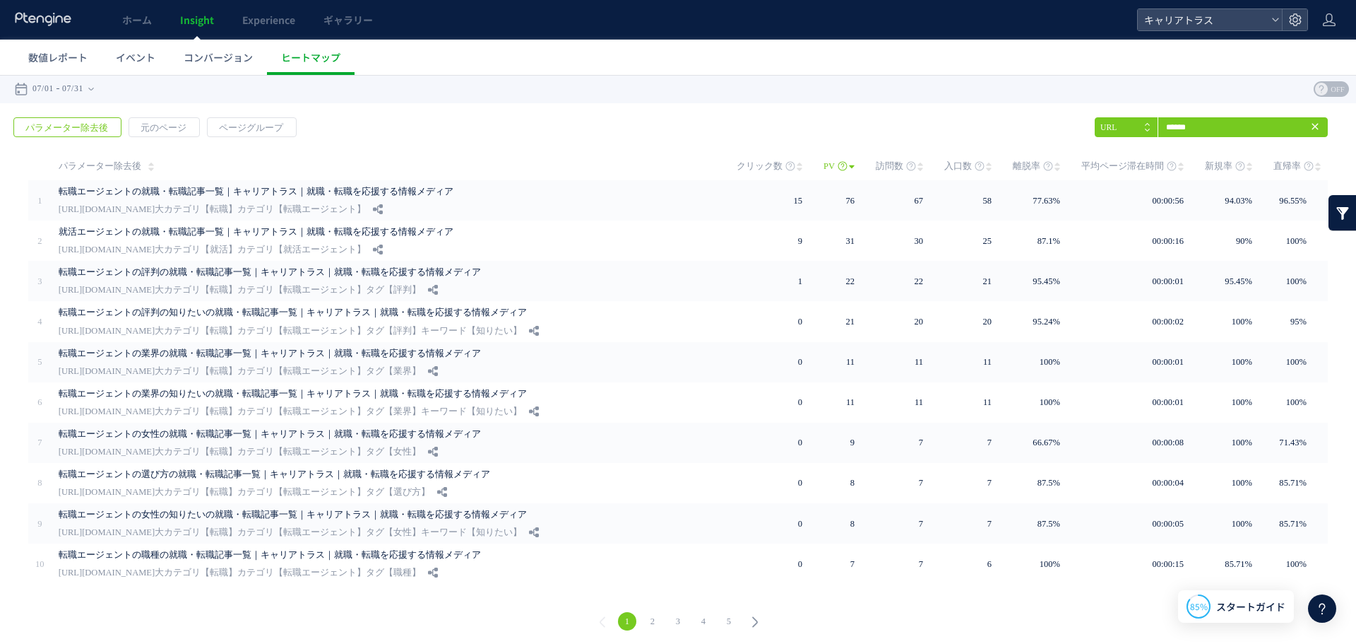
click at [1317, 124] on use at bounding box center [1315, 126] width 6 height 6
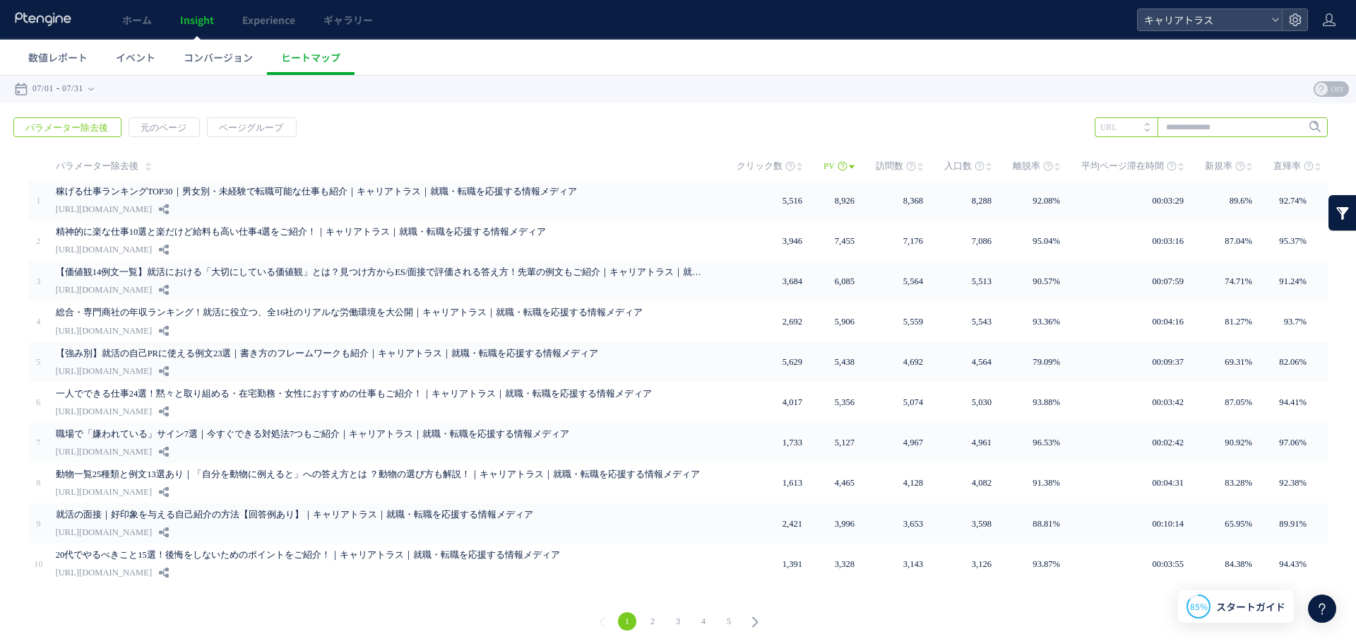
click at [1214, 124] on input "text" at bounding box center [1211, 127] width 233 height 20
type input "**"
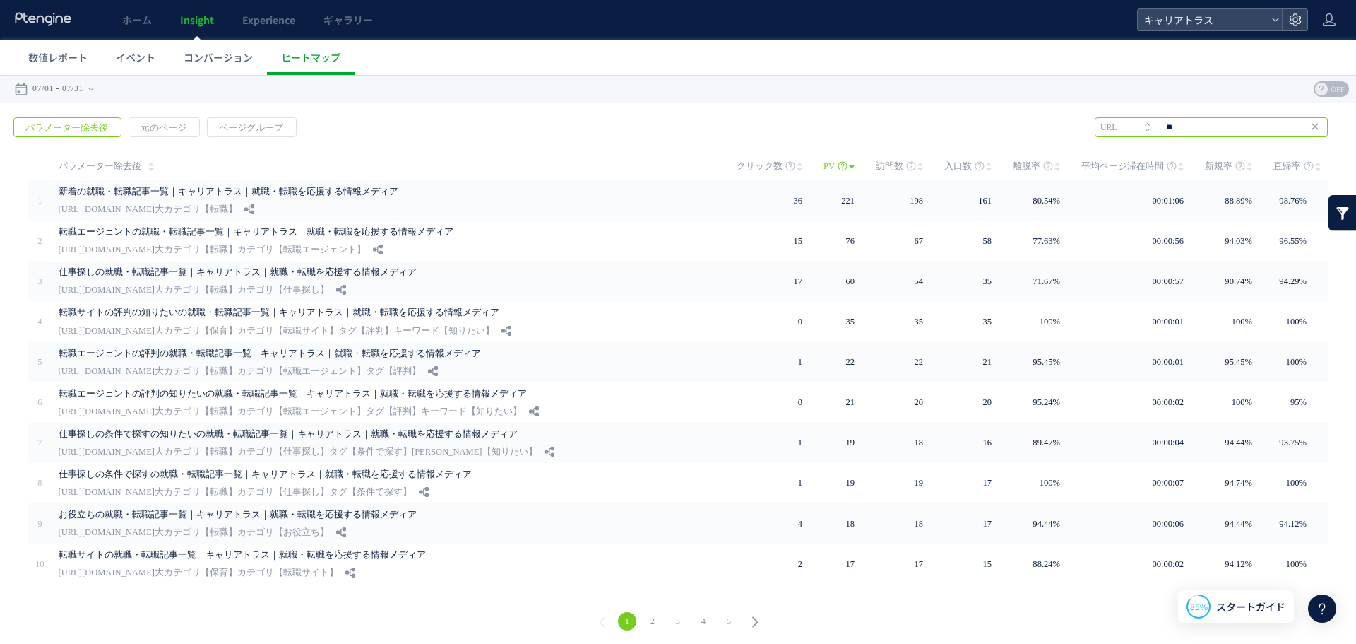
click at [1291, 128] on input "**" at bounding box center [1211, 127] width 233 height 20
click at [1151, 153] on li "転職" at bounding box center [1210, 156] width 225 height 18
click at [303, 58] on span "ヒートマップ" at bounding box center [310, 57] width 59 height 14
click at [136, 25] on span "ホーム" at bounding box center [137, 20] width 30 height 14
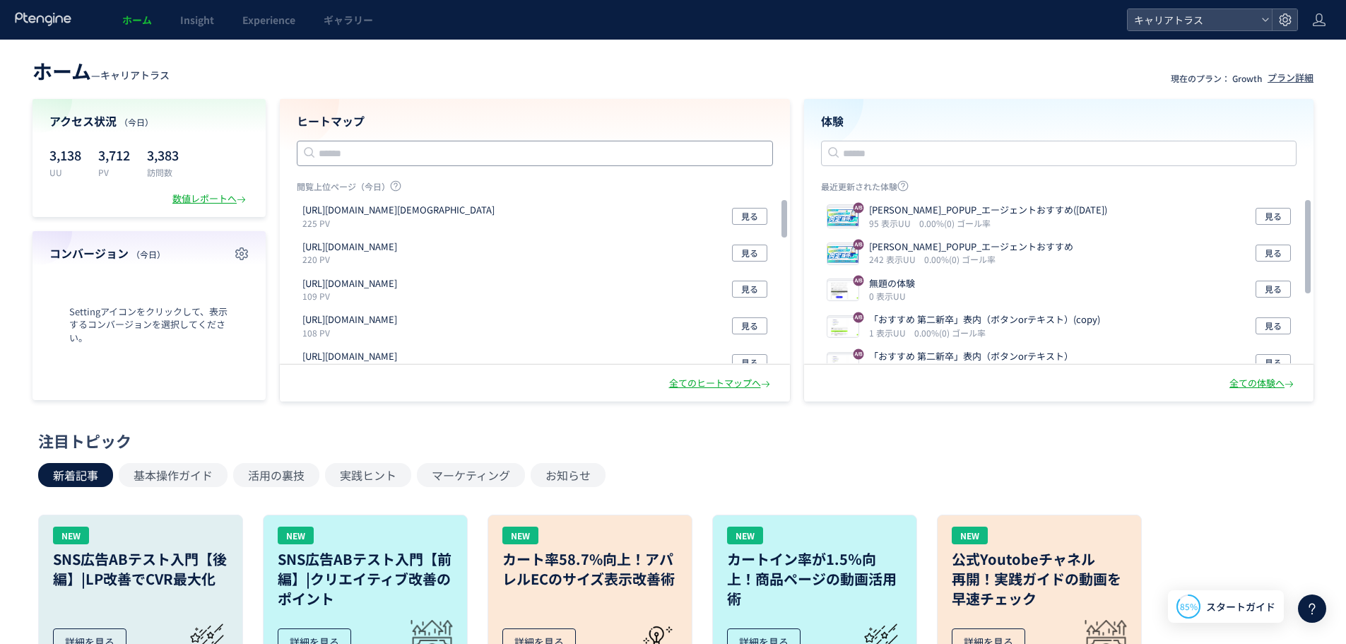
click at [361, 159] on input "text" at bounding box center [535, 153] width 476 height 25
paste input "**********"
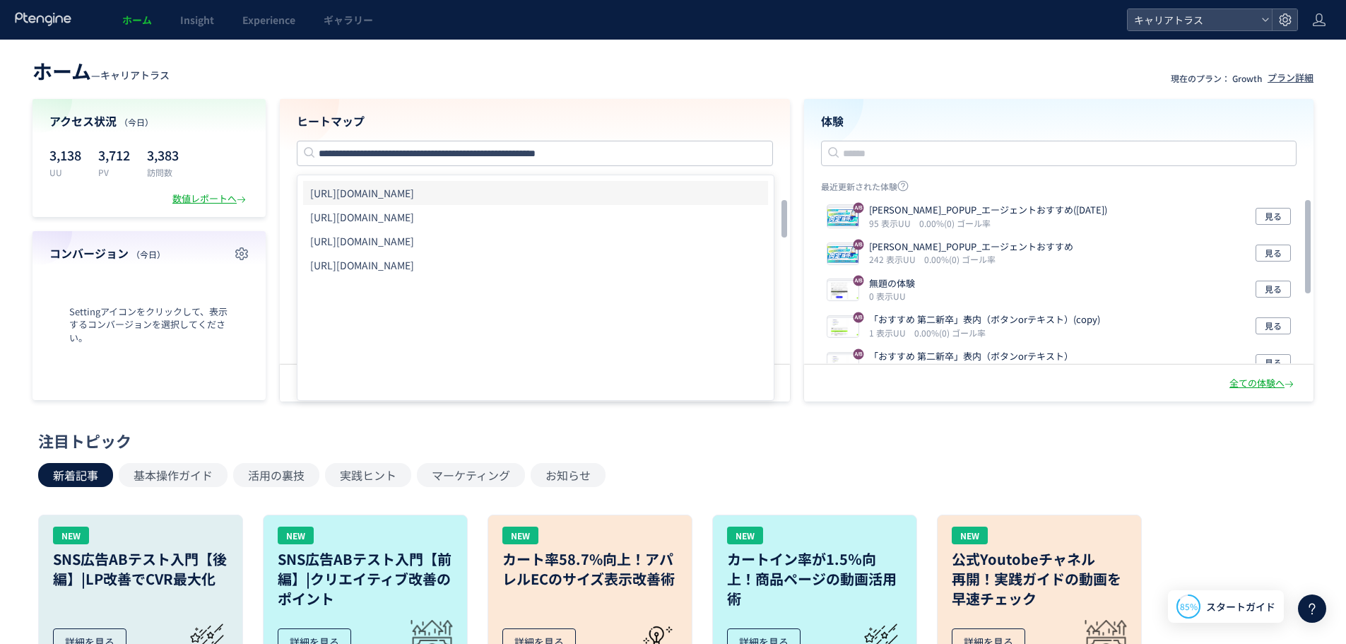
click at [550, 196] on li "[URL][DOMAIN_NAME]" at bounding box center [535, 193] width 465 height 24
type input "**********"
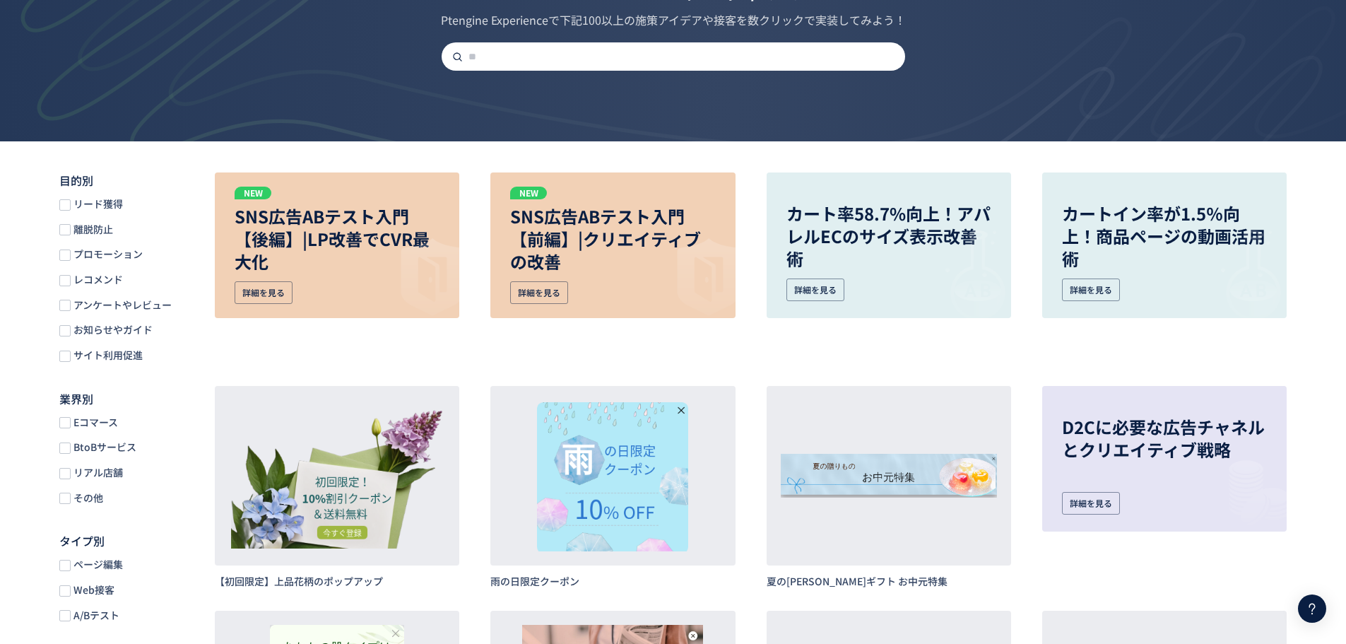
scroll to position [141, 0]
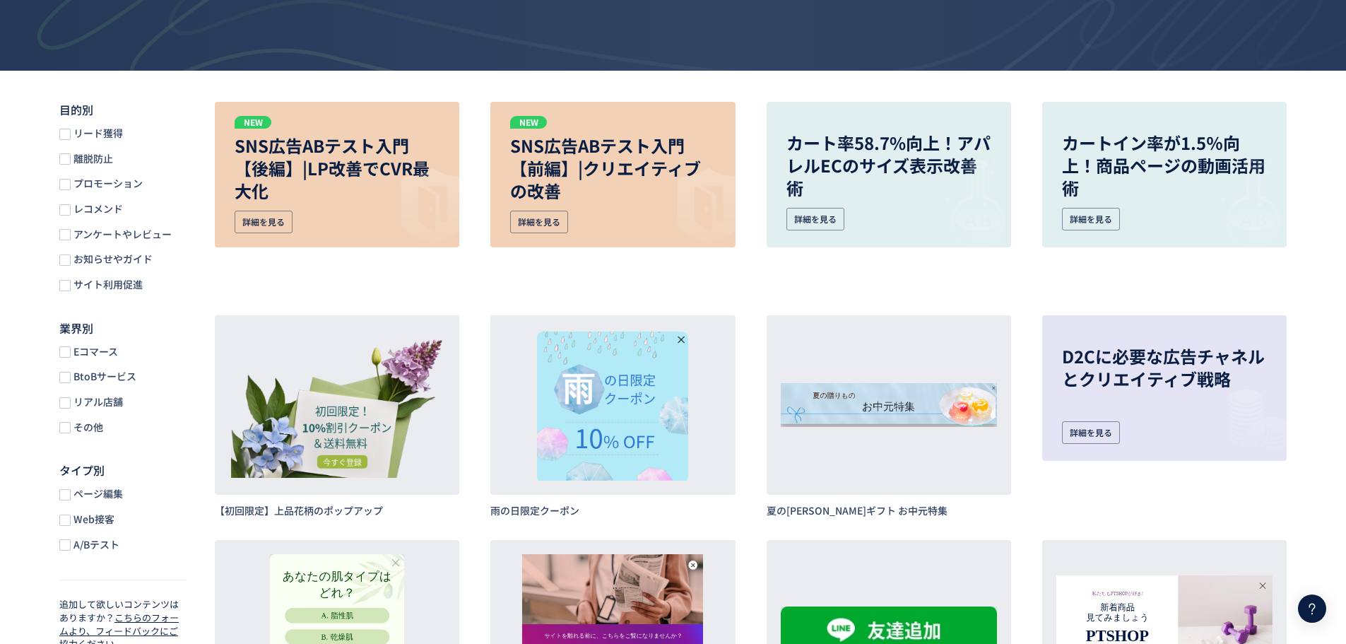
click at [70, 485] on div "タイプ別 ページ編集 Web接客 A/Bテスト" at bounding box center [122, 506] width 127 height 89
